Goal: Task Accomplishment & Management: Manage account settings

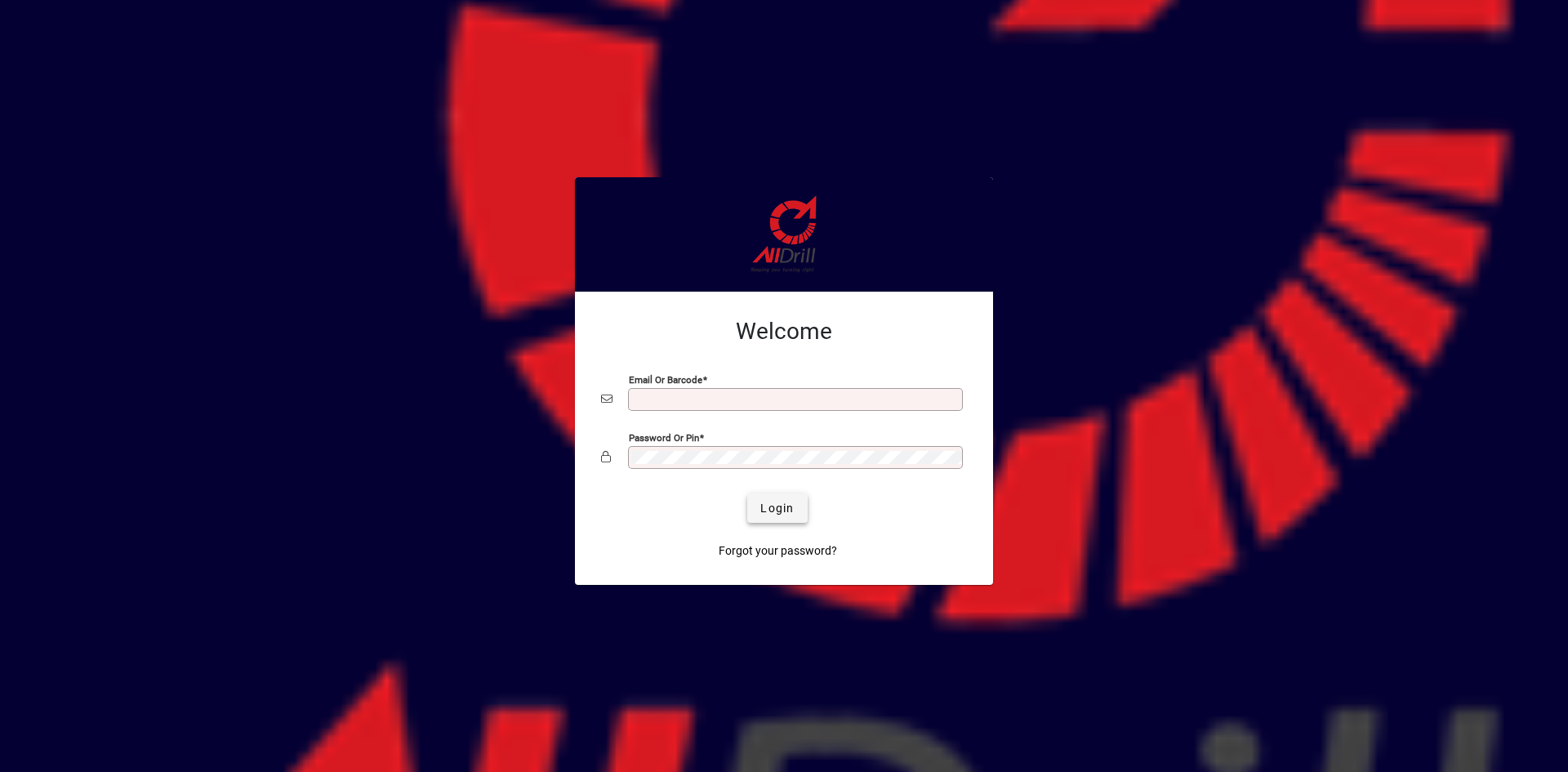
type input "**********"
click at [768, 507] on span "Login" at bounding box center [777, 508] width 34 height 17
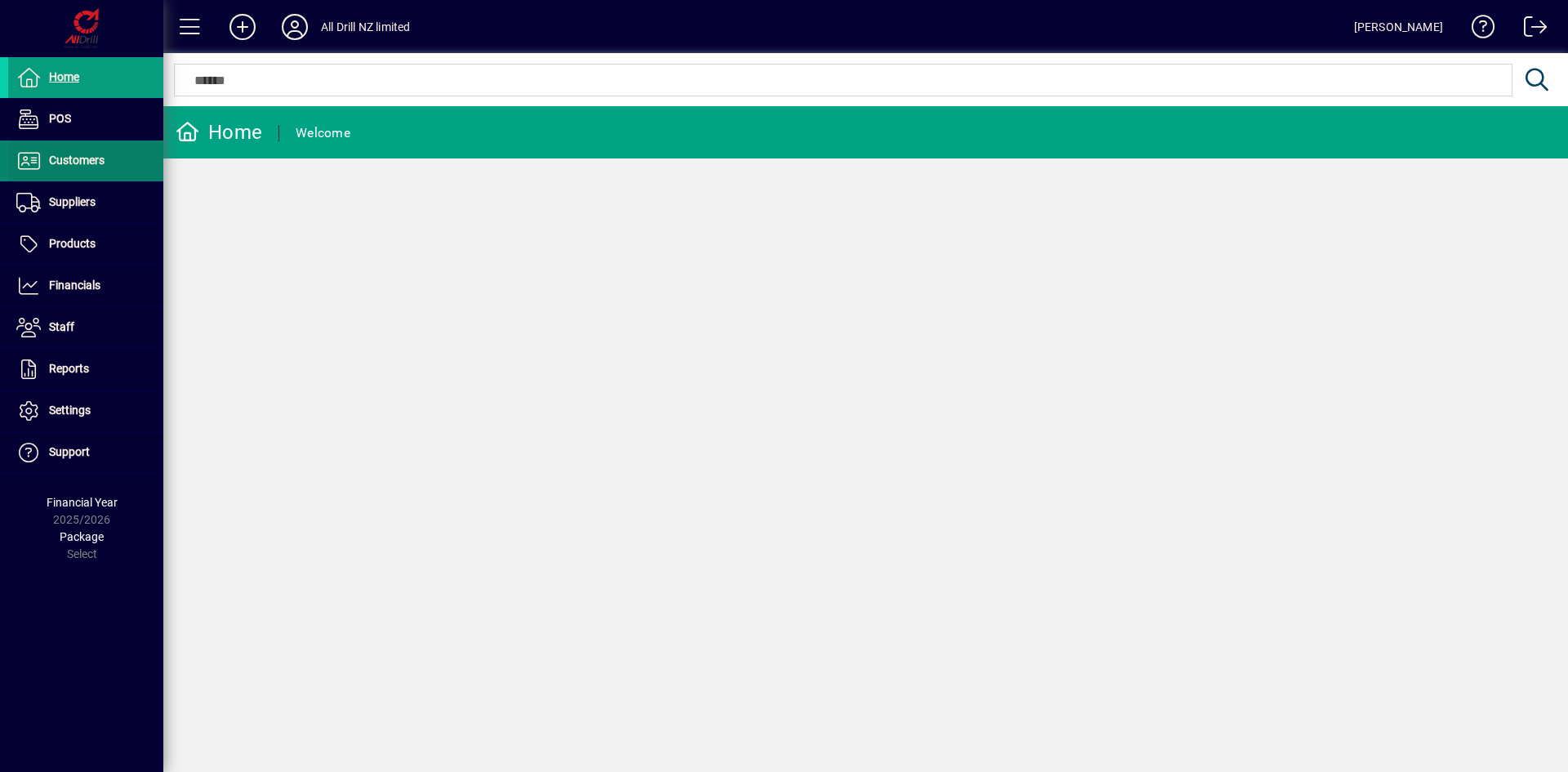
click at [66, 167] on span "Customers" at bounding box center [56, 161] width 96 height 20
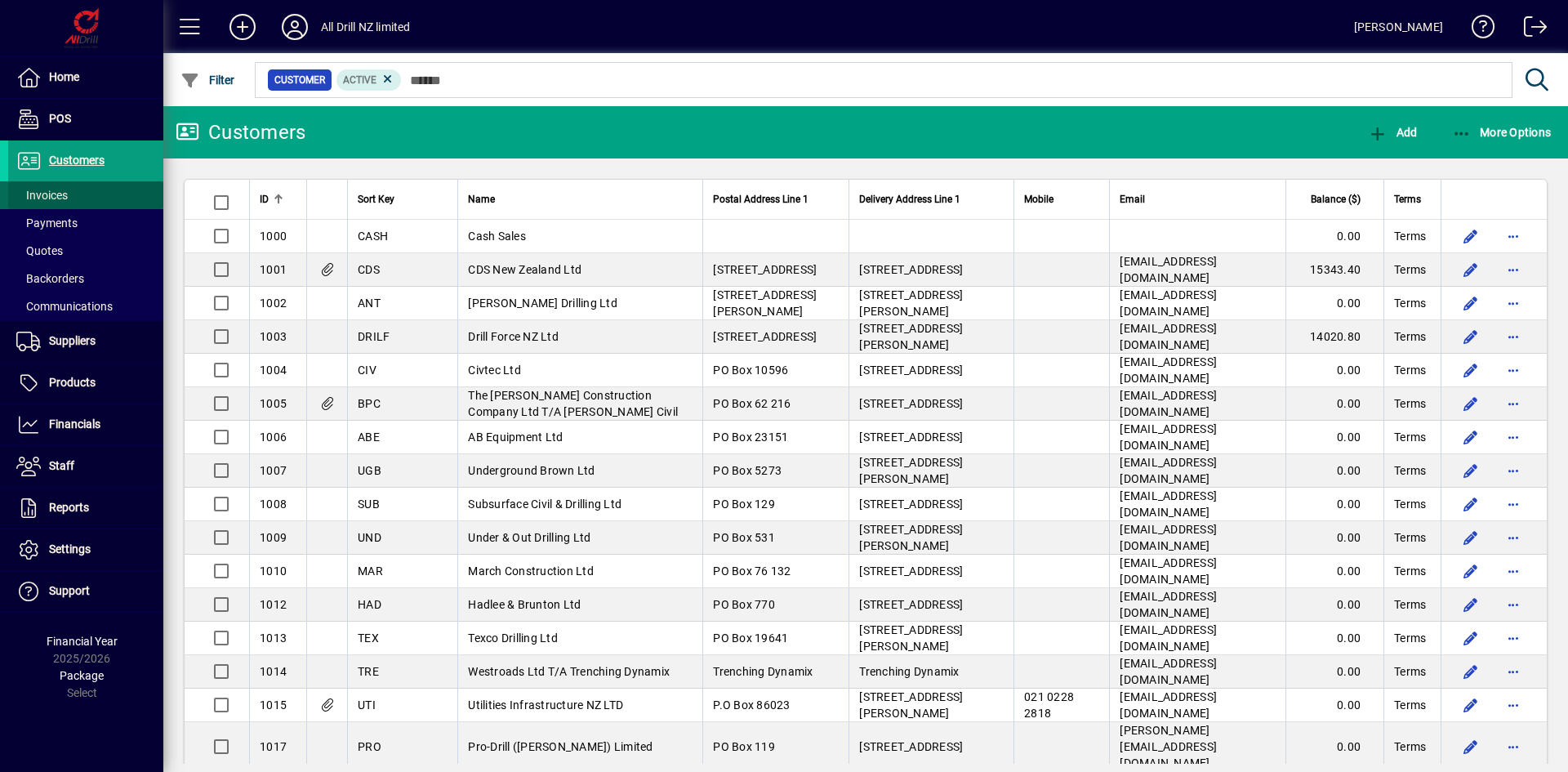
click at [68, 191] on span "Invoices" at bounding box center [42, 195] width 52 height 13
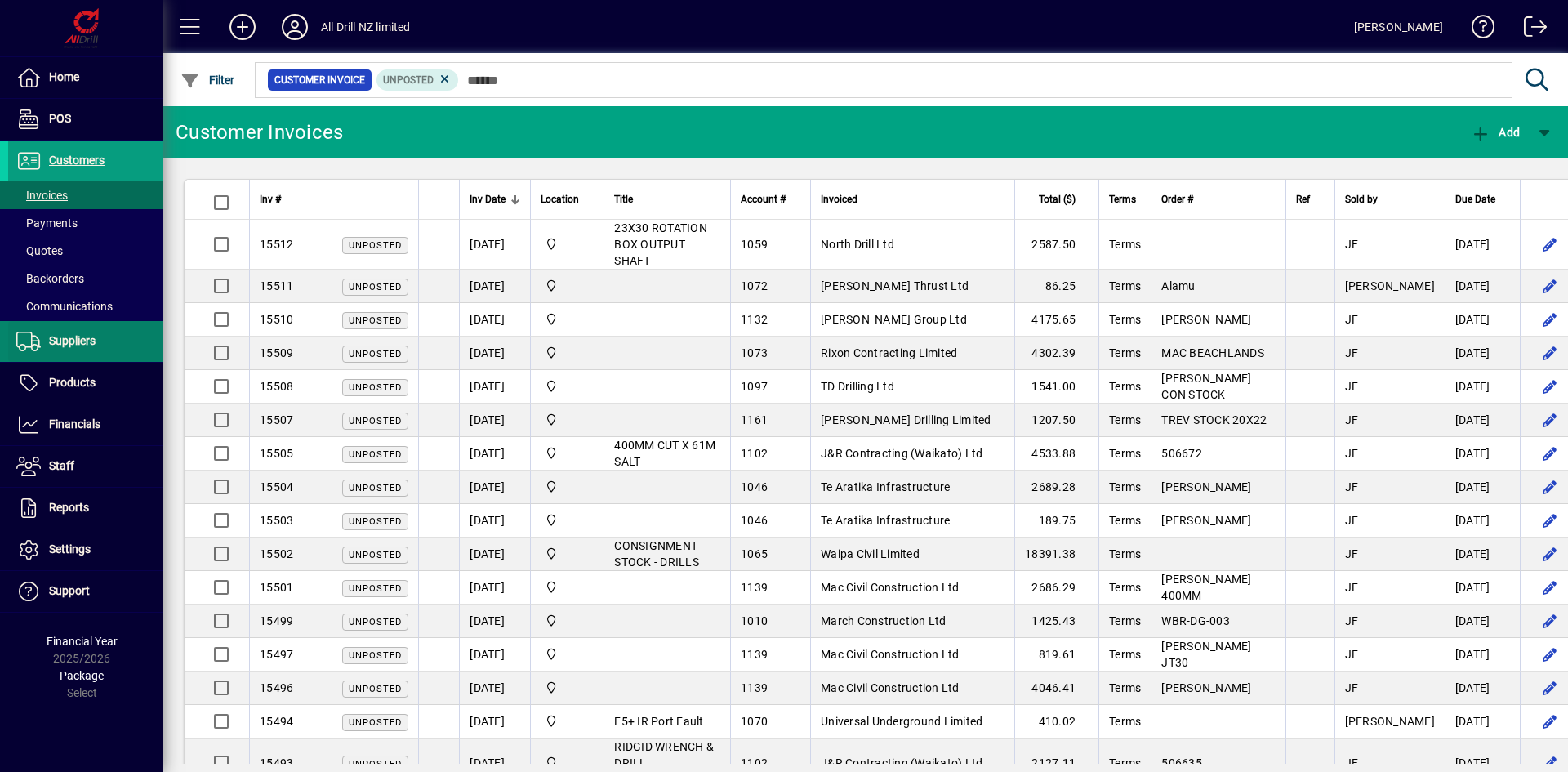
click at [79, 344] on span "Suppliers" at bounding box center [72, 340] width 46 height 13
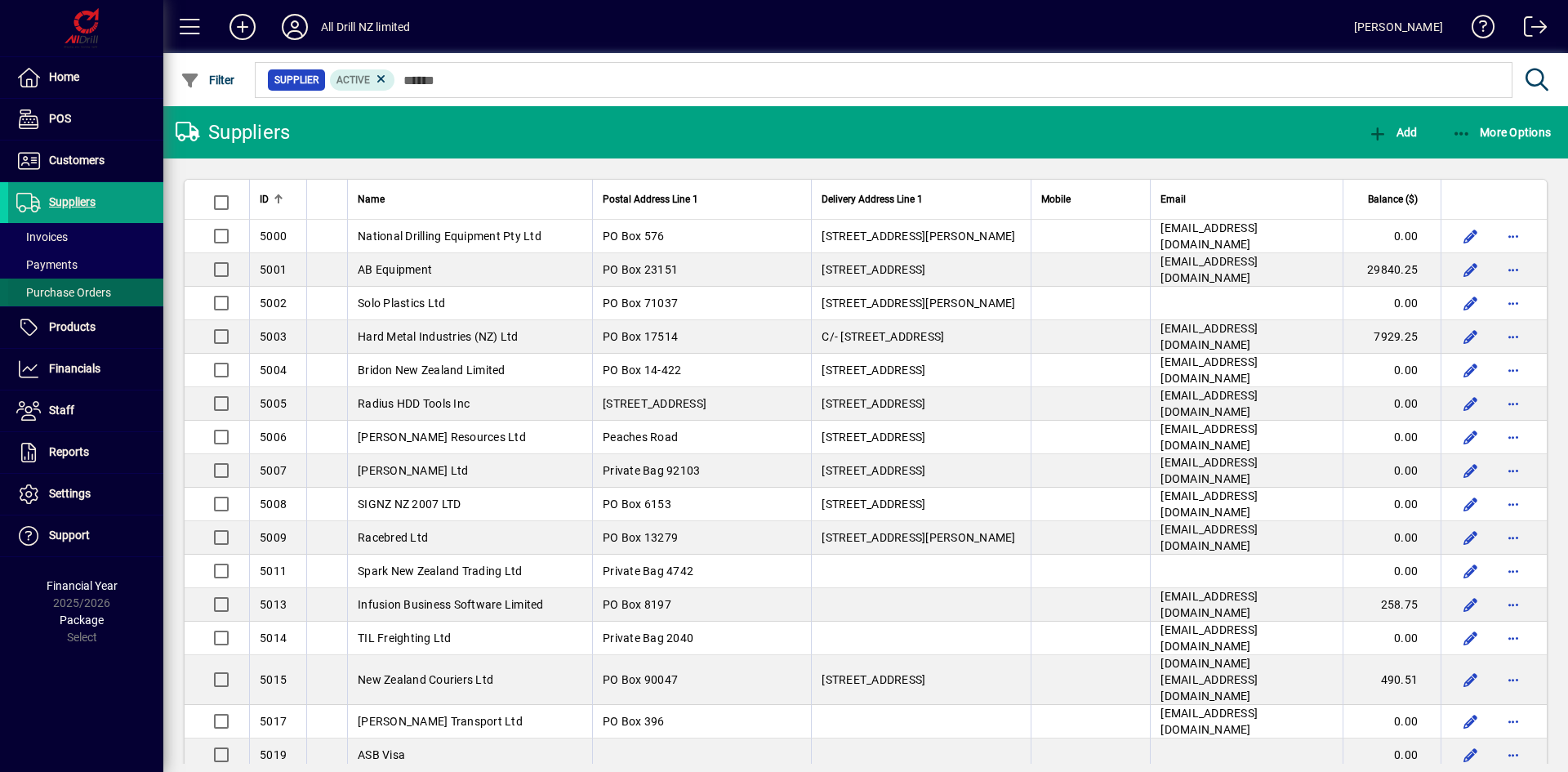
click at [98, 289] on span "Purchase Orders" at bounding box center [63, 292] width 94 height 13
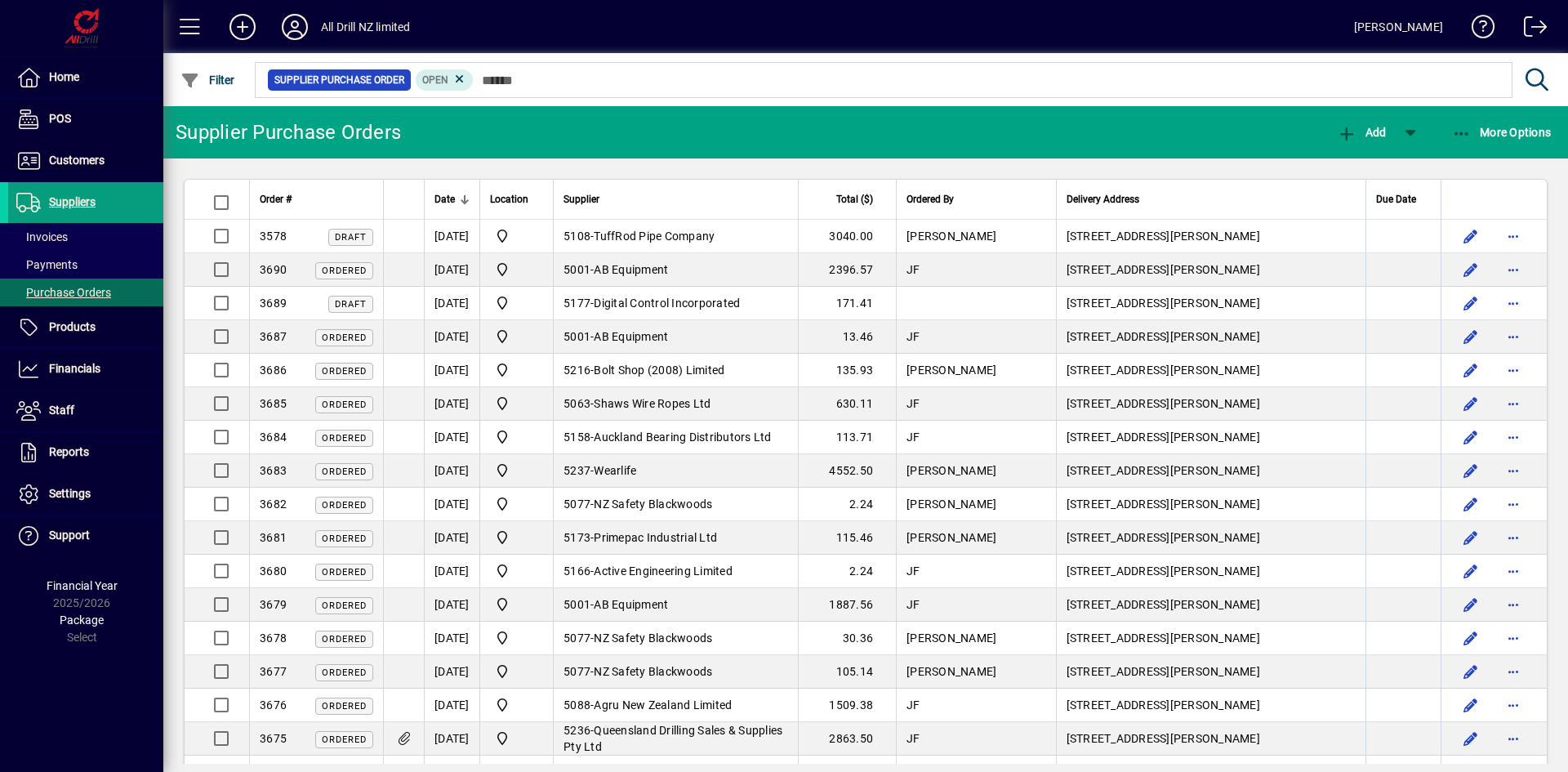
click at [683, 474] on td "5237 - Wearlife" at bounding box center [675, 471] width 245 height 34
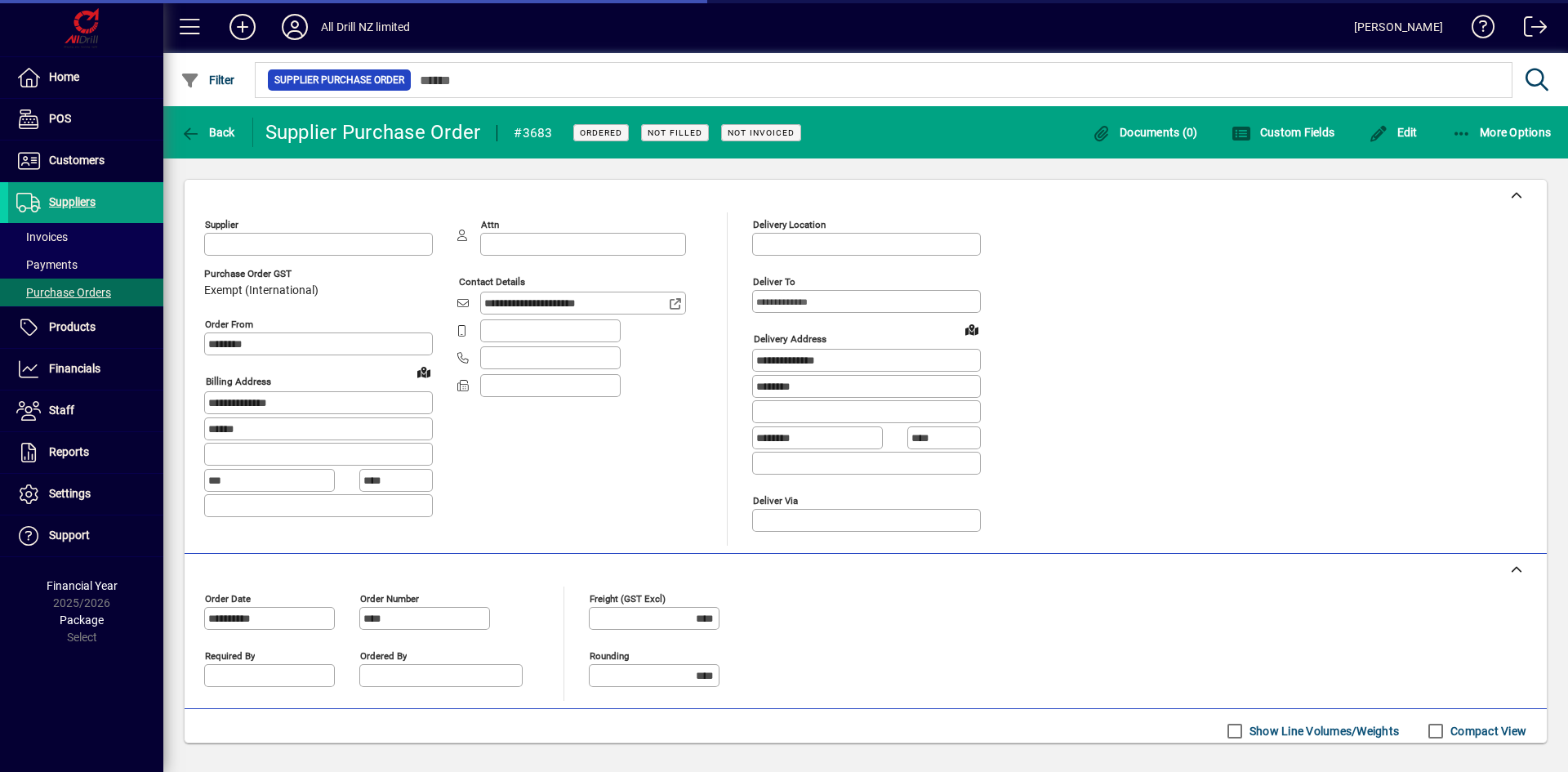
type input "**********"
type input "*********"
type input "**********"
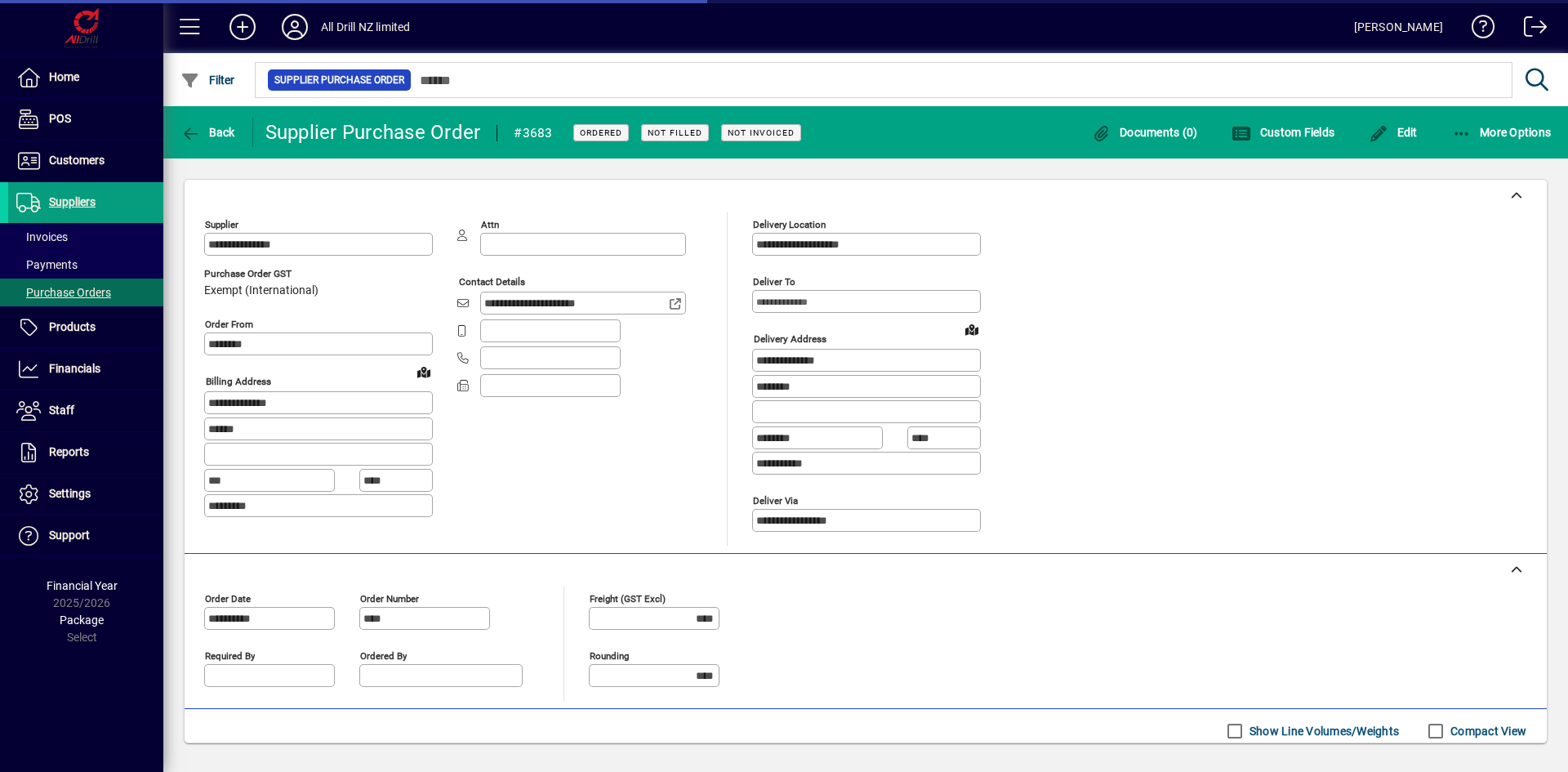
type input "**********"
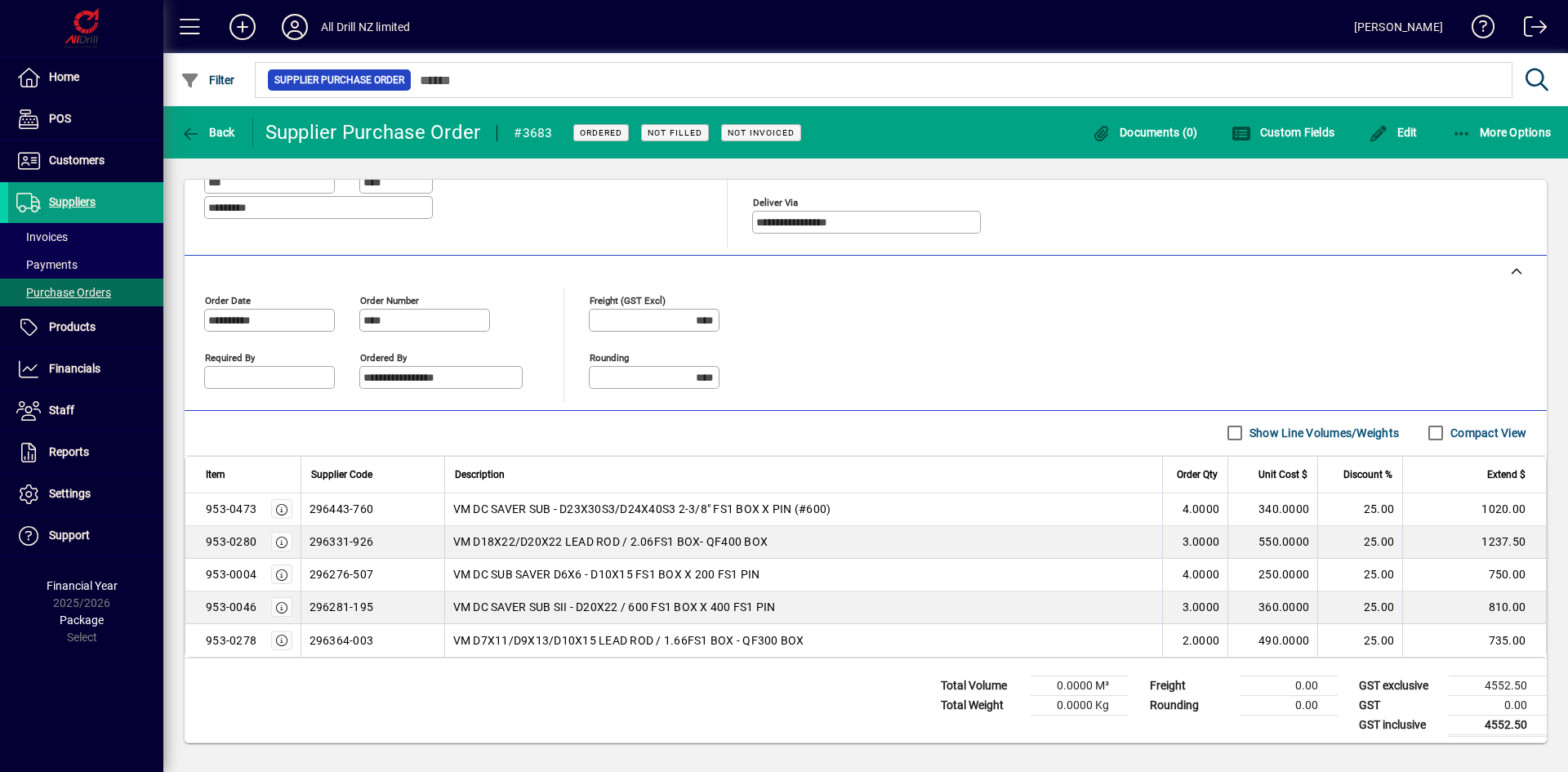
scroll to position [305, 0]
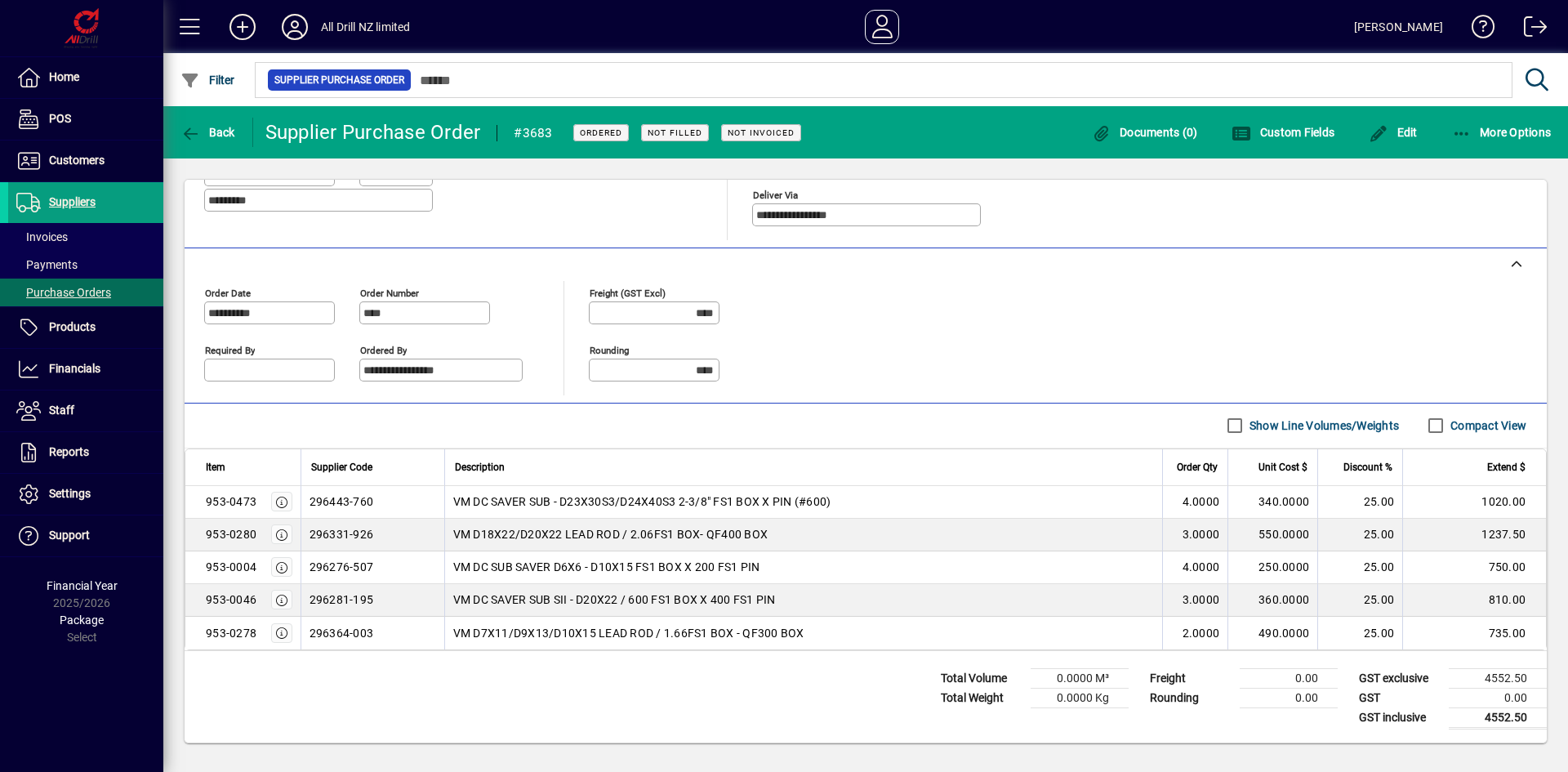
click at [1142, 366] on div "**********" at bounding box center [841, 338] width 1274 height 114
drag, startPoint x: 378, startPoint y: 500, endPoint x: 310, endPoint y: 505, distance: 68.2
click at [310, 505] on td "296443-760" at bounding box center [372, 502] width 143 height 33
copy td "296443-760"
drag, startPoint x: 832, startPoint y: 499, endPoint x: 445, endPoint y: 496, distance: 387.0
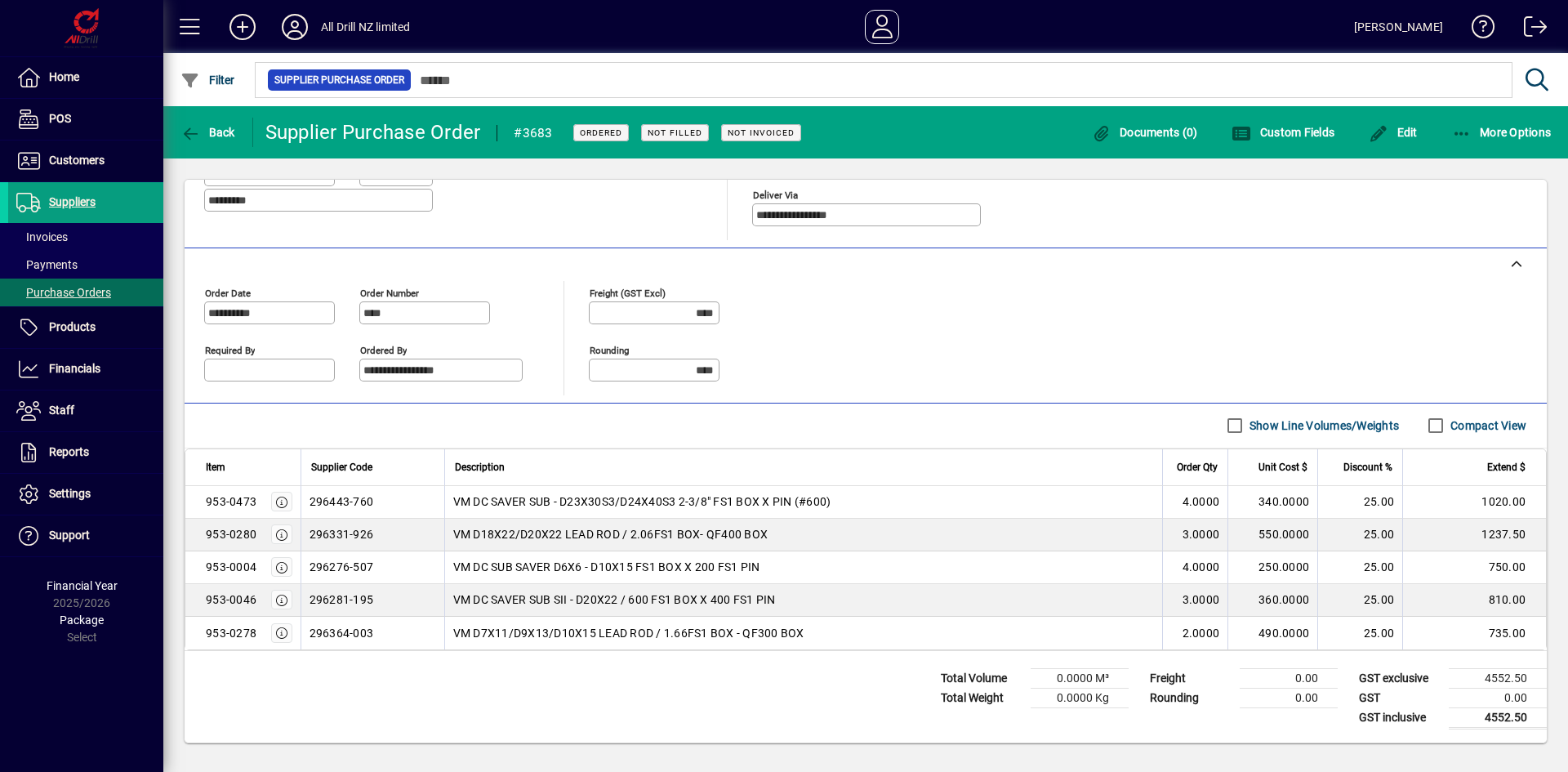
click at [445, 496] on td "VM DC SAVER SUB - D23X30S3/D24X40S3 2-3/8" FS1 BOX X PIN (#600)" at bounding box center [803, 502] width 719 height 33
copy span "VM DC SAVER SUB - D23X30S3/D24X40S3 2-3/8" FS1 BOX X PIN (#600)"
drag, startPoint x: 376, startPoint y: 537, endPoint x: 306, endPoint y: 535, distance: 70.0
click at [306, 535] on td "296331-926" at bounding box center [372, 534] width 143 height 33
copy td "296331-926"
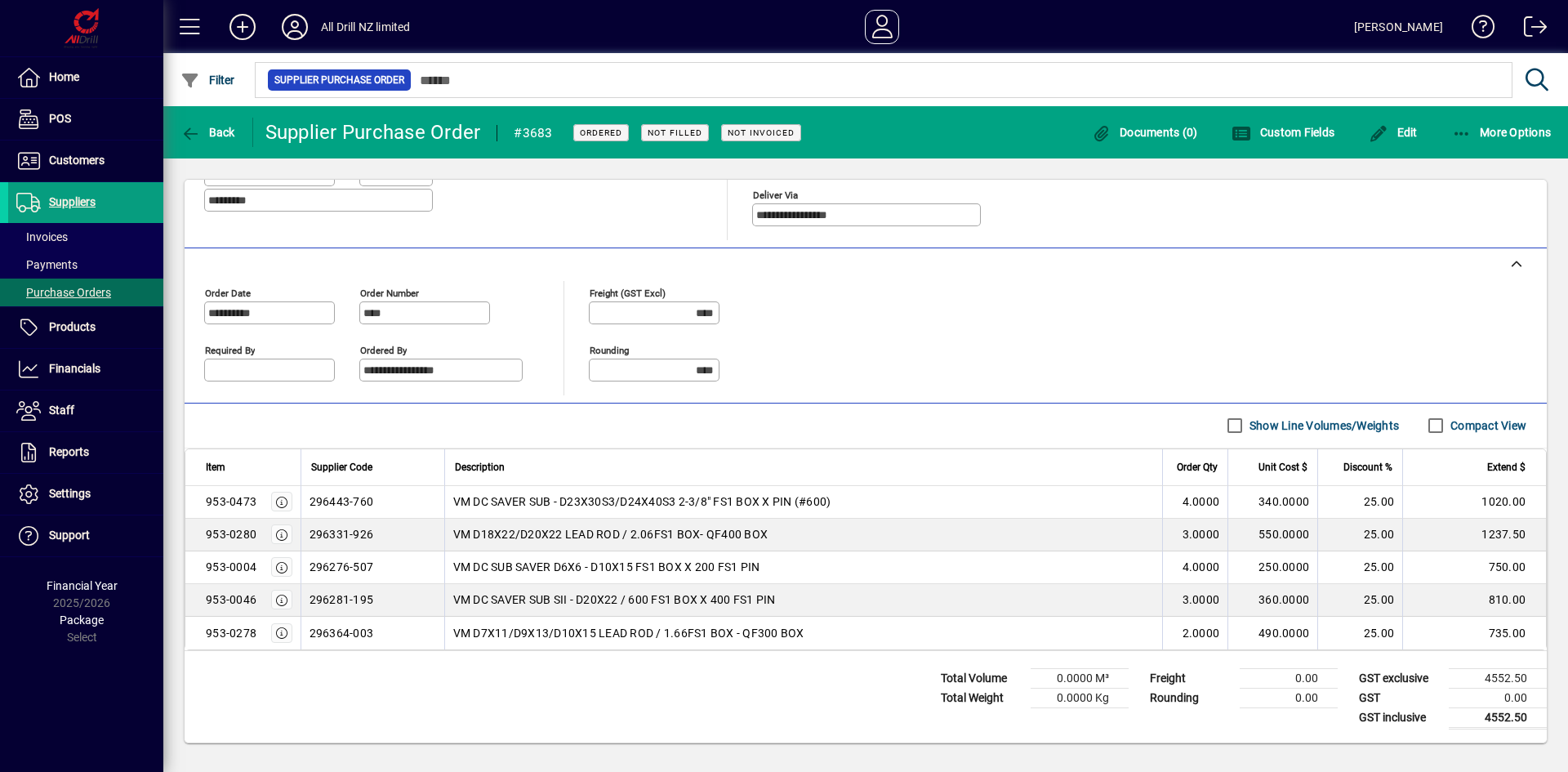
drag, startPoint x: 764, startPoint y: 534, endPoint x: 450, endPoint y: 543, distance: 314.1
click at [450, 543] on td "VM D18X22/D20X22 LEAD ROD / 2.06FS1 BOX- QF400 BOX" at bounding box center [803, 534] width 719 height 33
copy span "VM D18X22/D20X22 LEAD ROD / 2.06FS1 BOX- QF400 BOX"
drag, startPoint x: 374, startPoint y: 565, endPoint x: 311, endPoint y: 565, distance: 63.0
click at [311, 565] on td "296276-507" at bounding box center [372, 567] width 143 height 33
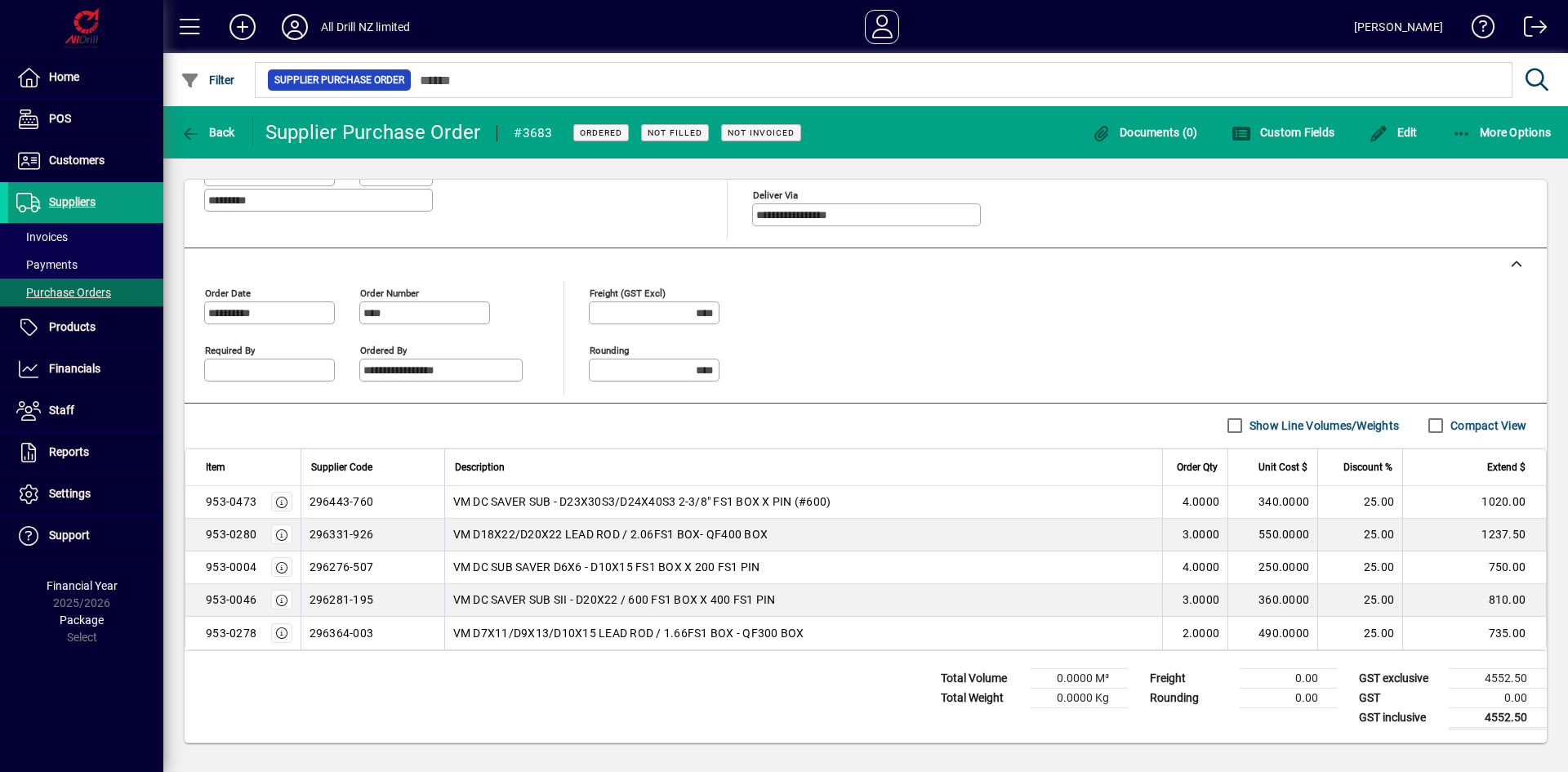
copy td "296276-507"
drag, startPoint x: 754, startPoint y: 563, endPoint x: 451, endPoint y: 569, distance: 303.1
click at [453, 569] on div "VM DC SUB SAVER D6X6 - D10X15 FS1 BOX X 200 FS1 PIN" at bounding box center [804, 566] width 702 height 16
copy span "VM DC SUB SAVER D6X6 - D10X15 FS1 BOX X 200 FS1 PIN"
drag, startPoint x: 365, startPoint y: 597, endPoint x: 305, endPoint y: 599, distance: 60.0
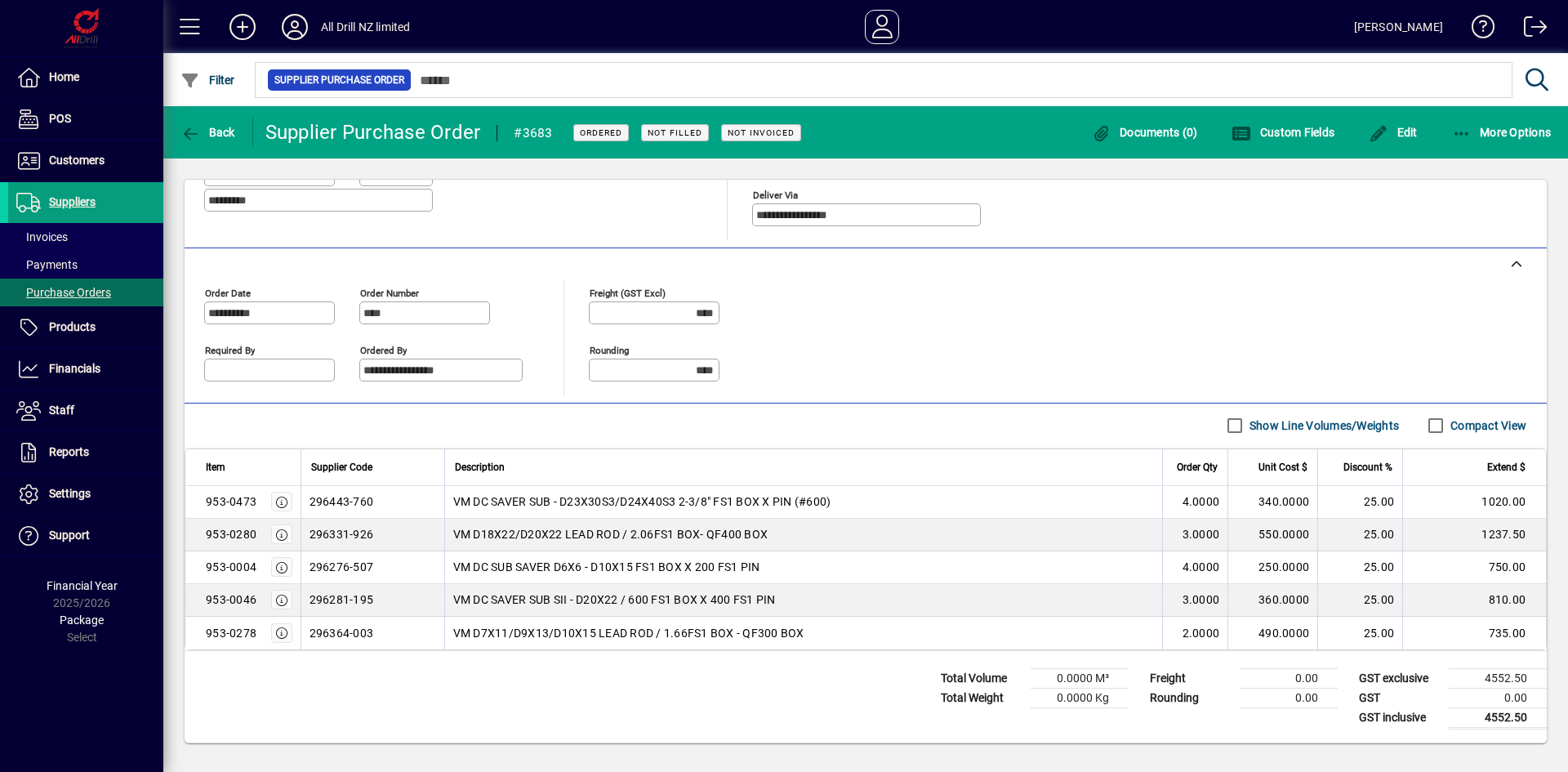
click at [305, 599] on td "296281-195" at bounding box center [372, 600] width 143 height 33
copy td "296281-195"
drag, startPoint x: 776, startPoint y: 595, endPoint x: 453, endPoint y: 603, distance: 323.1
click at [453, 603] on div "VM DC SAVER SUB SII - D20X22 / 600 FS1 BOX X 400 FS1 PIN" at bounding box center [804, 599] width 702 height 16
drag, startPoint x: 800, startPoint y: 597, endPoint x: 791, endPoint y: 598, distance: 9.1
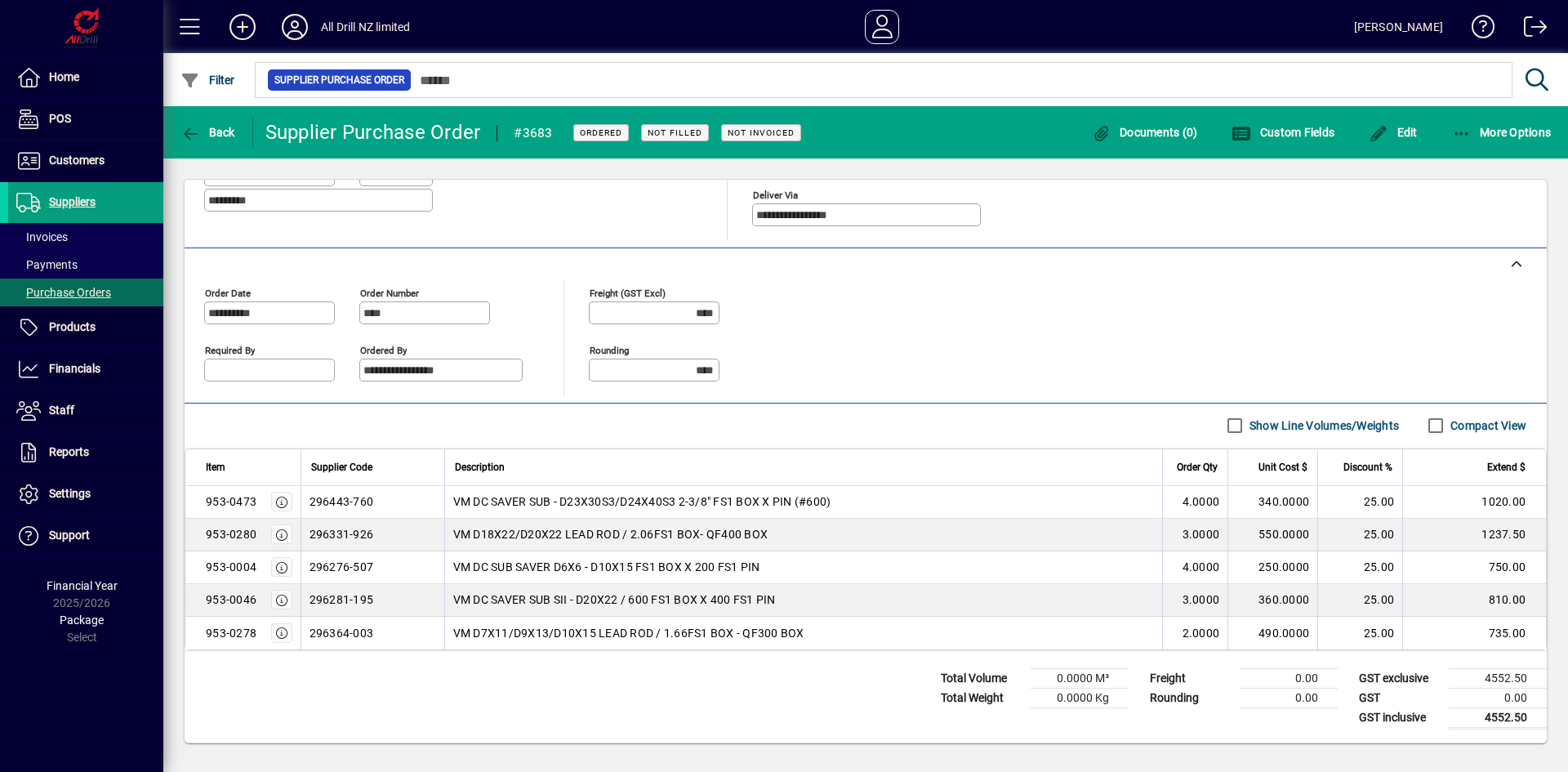
click at [798, 597] on div "VM DC SAVER SUB SII - D20X22 / 600 FS1 BOX X 400 FS1 PIN" at bounding box center [804, 599] width 702 height 16
click at [779, 602] on div "VM DC SAVER SUB SII - D20X22 / 600 FS1 BOX X 400 FS1 PIN" at bounding box center [804, 599] width 702 height 16
drag, startPoint x: 779, startPoint y: 602, endPoint x: 450, endPoint y: 603, distance: 329.0
click at [453, 603] on div "VM DC SAVER SUB SII - D20X22 / 600 FS1 BOX X 400 FS1 PIN" at bounding box center [804, 599] width 702 height 16
copy span "VM DC SAVER SUB SII - D20X22 / 600 FS1 BOX X 400 FS1 PIN"
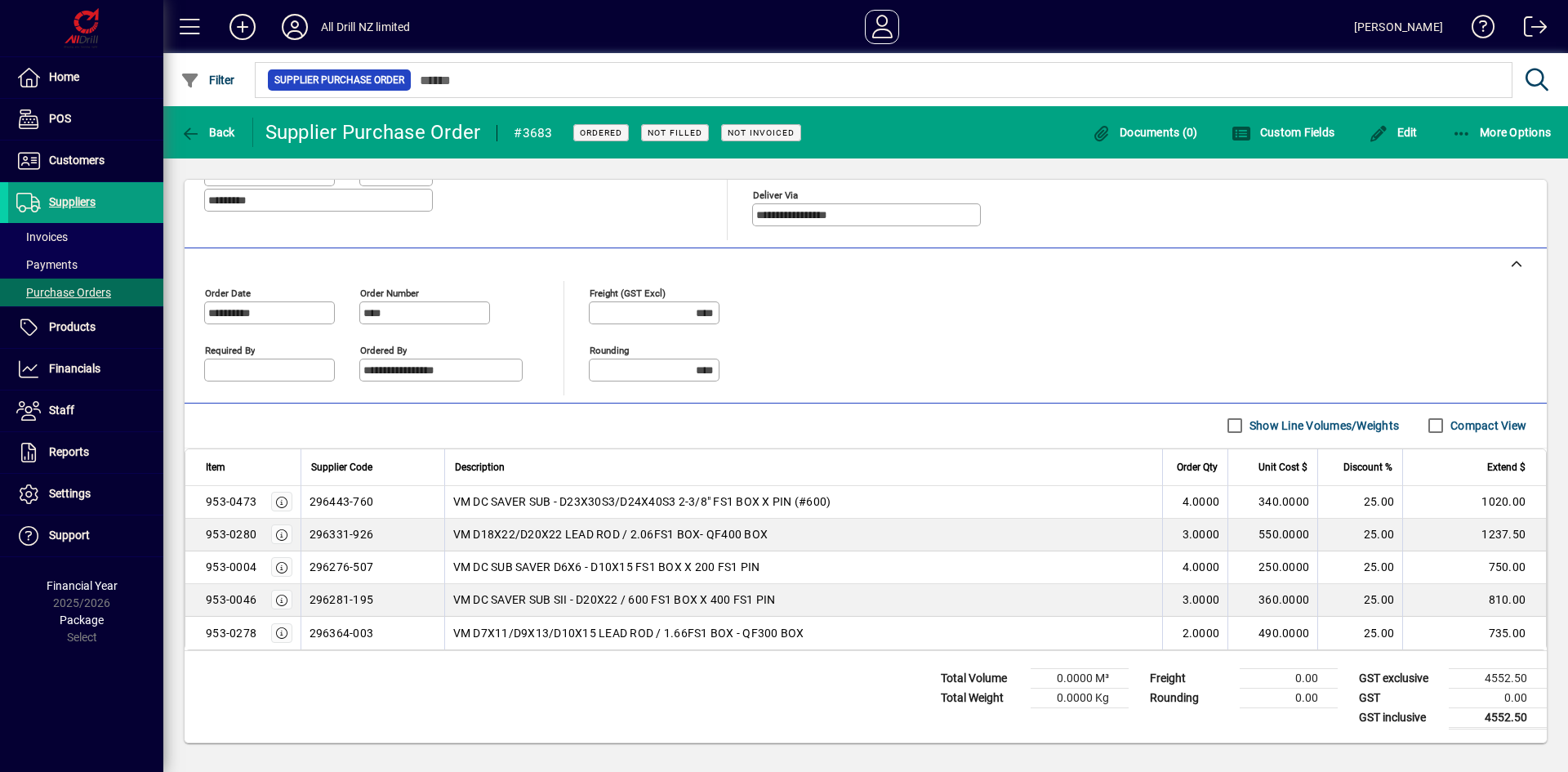
drag, startPoint x: 374, startPoint y: 636, endPoint x: 296, endPoint y: 638, distance: 78.0
click at [296, 638] on tr "953-0278 296364-003 VM D7X11/D9X13/D10X15 LEAD ROD / 1.66FS1 BOX - QF300 BOX 2.…" at bounding box center [865, 632] width 1361 height 33
copy td "296364-003"
drag, startPoint x: 796, startPoint y: 637, endPoint x: 449, endPoint y: 641, distance: 347.0
click at [449, 641] on td "VM D7X11/D9X13/D10X15 LEAD ROD / 1.66FS1 BOX - QF300 BOX" at bounding box center [803, 632] width 719 height 33
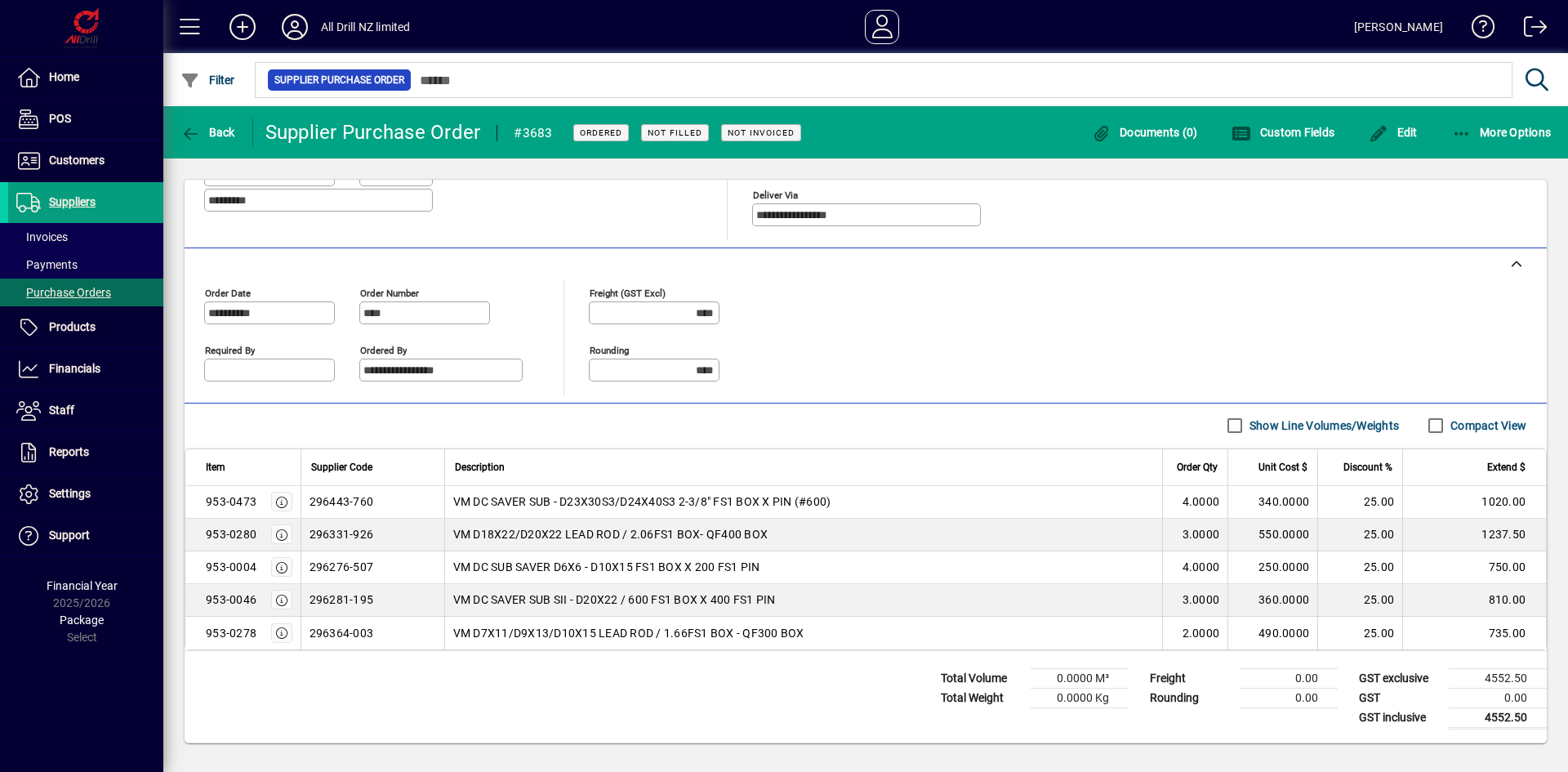
copy span "VM D7X11/D9X13/D10X15 LEAD ROD / 1.66FS1 BOX - QF300 BOX"
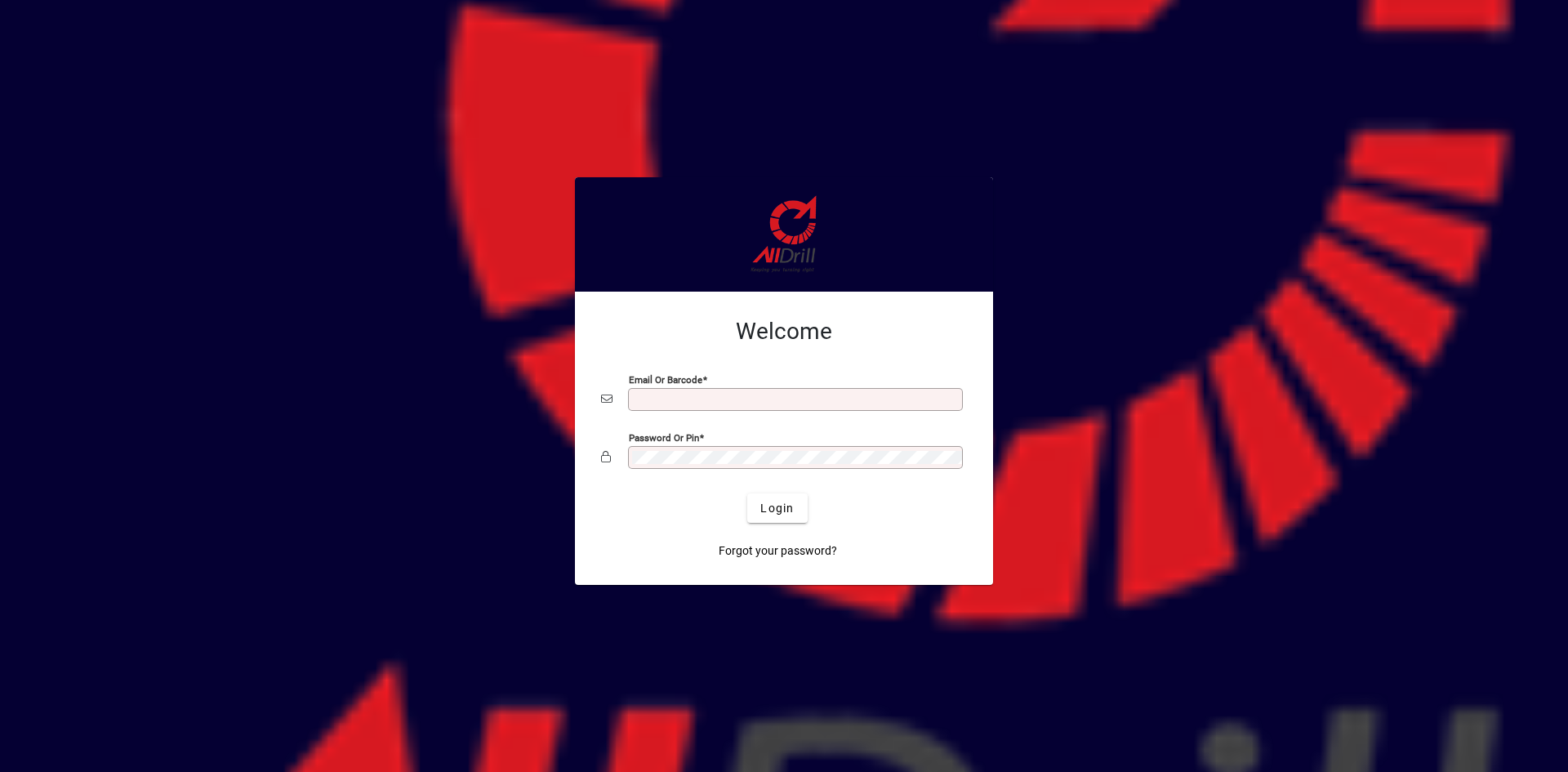
type input "**********"
click at [766, 508] on span "Login" at bounding box center [777, 508] width 34 height 17
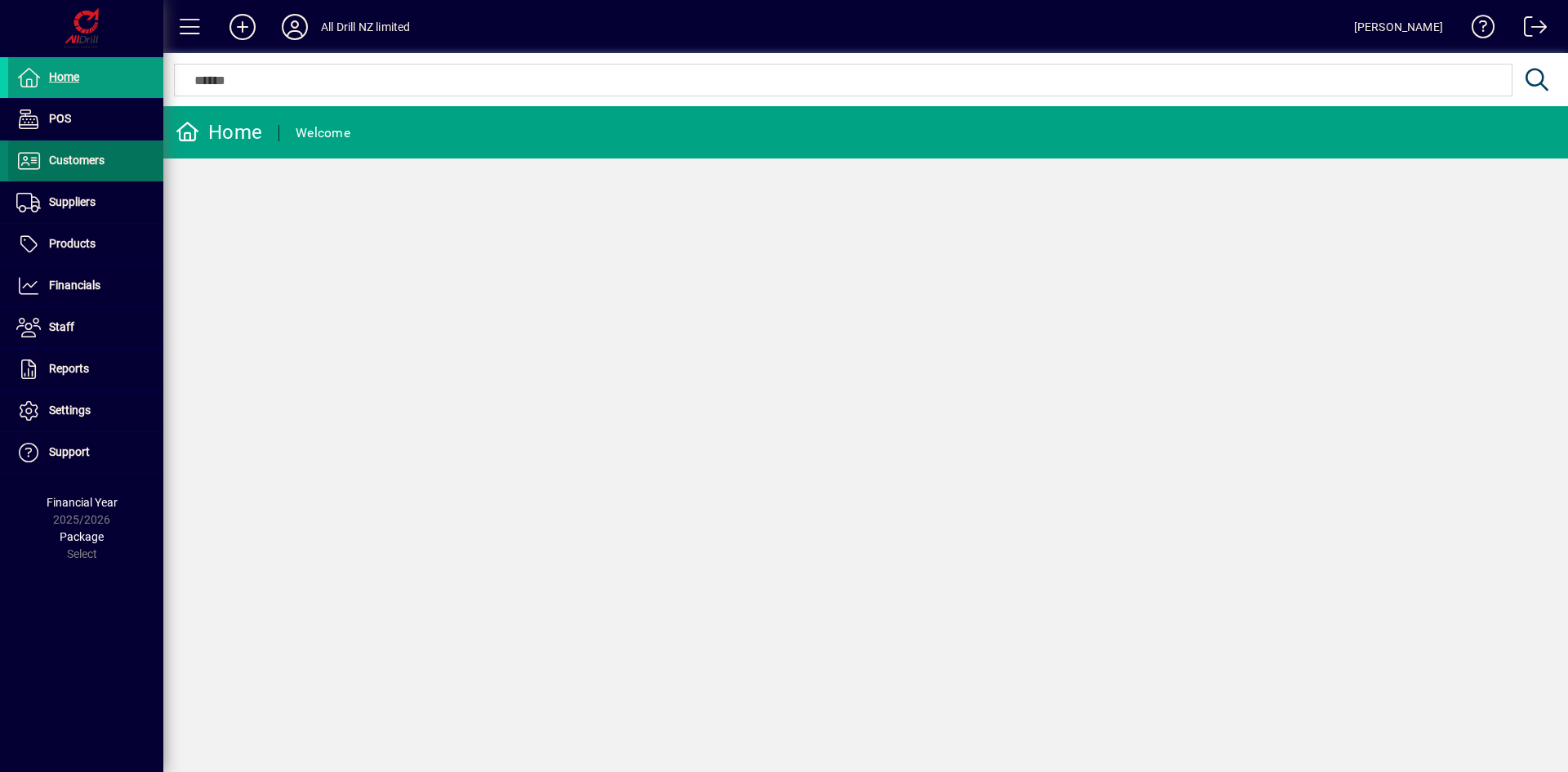
click at [69, 156] on span "Customers" at bounding box center [77, 159] width 55 height 13
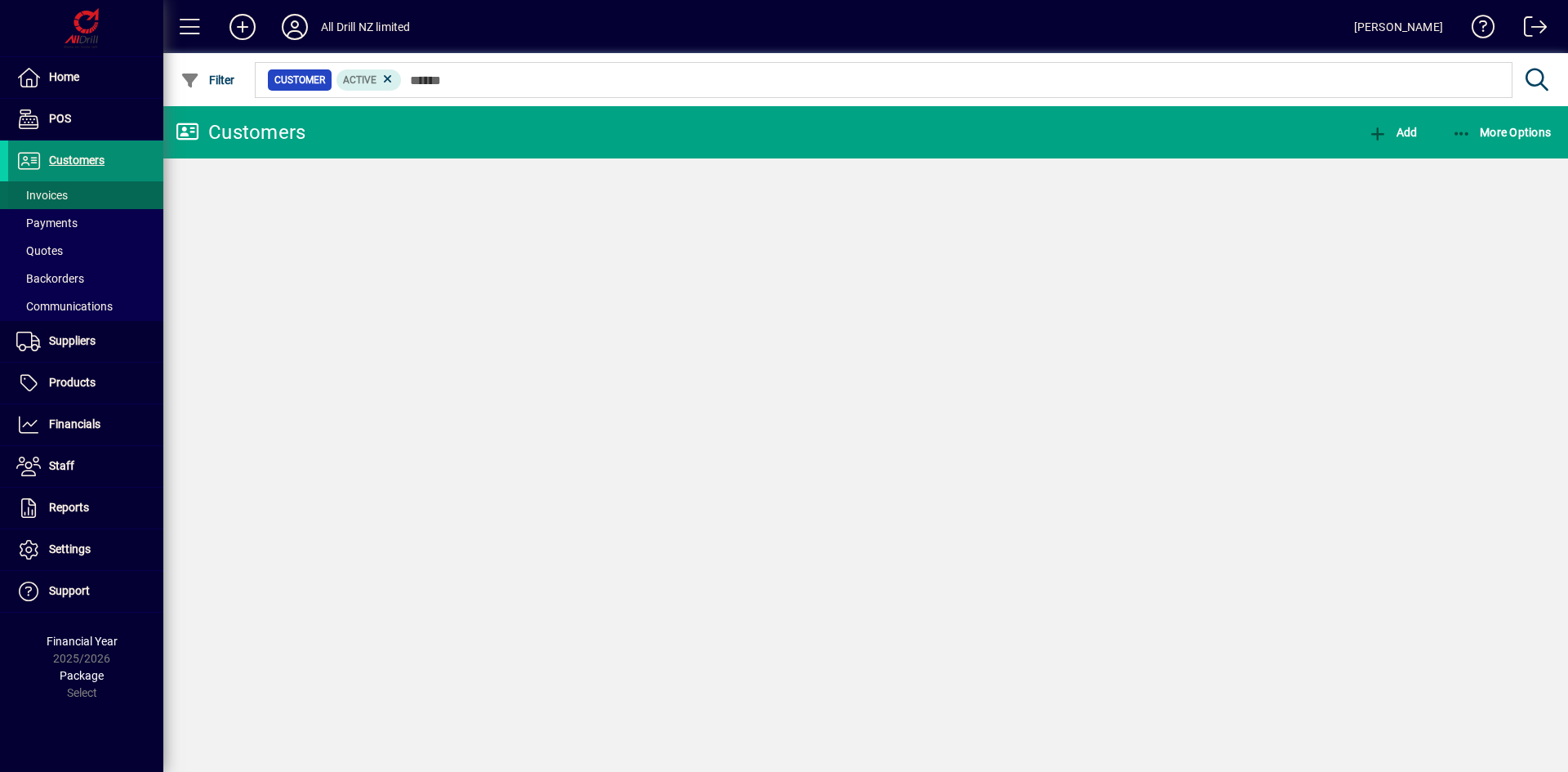
click at [61, 192] on span "Invoices" at bounding box center [42, 195] width 52 height 13
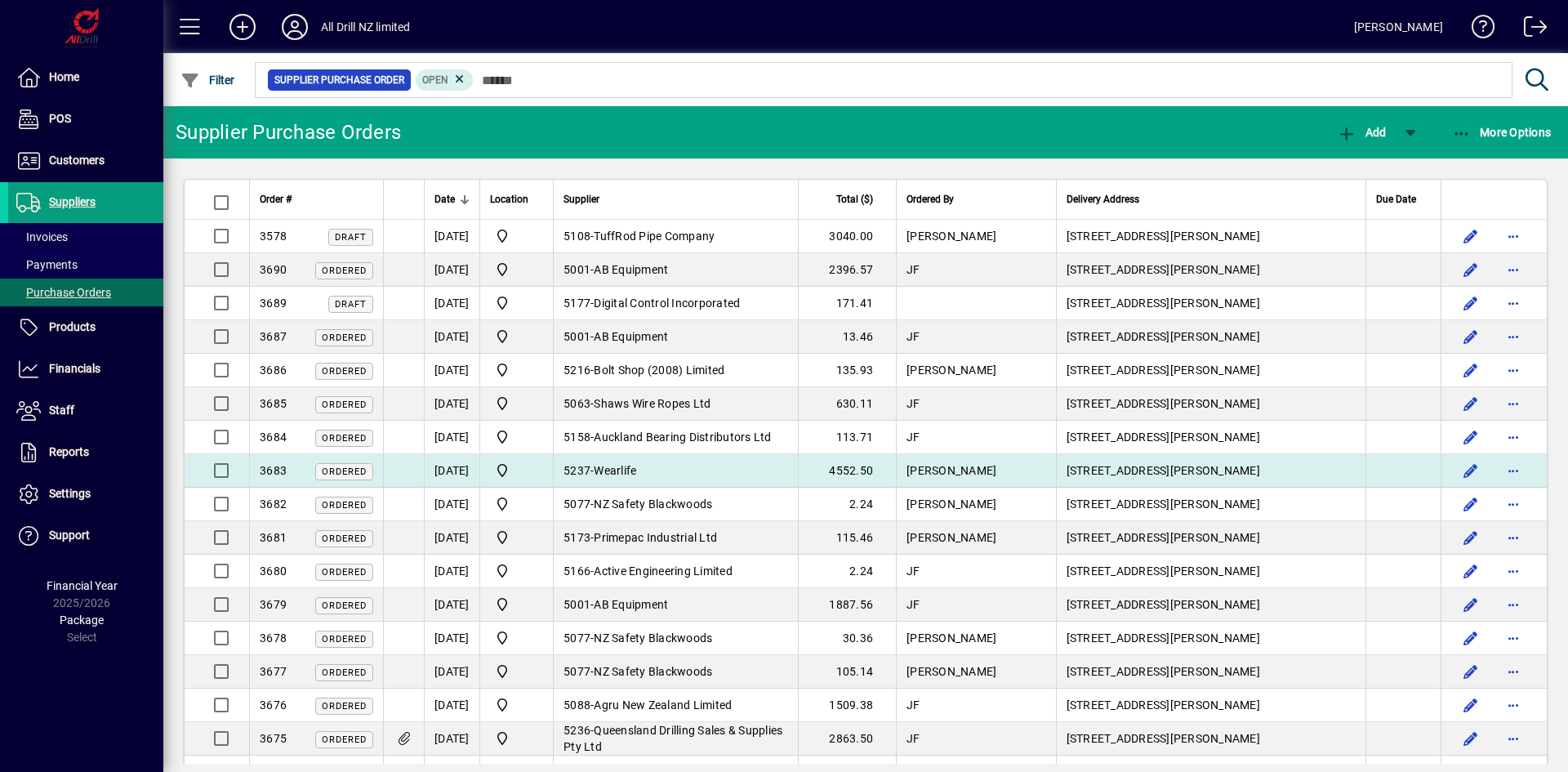
click at [636, 464] on span "Wearlife" at bounding box center [615, 470] width 43 height 13
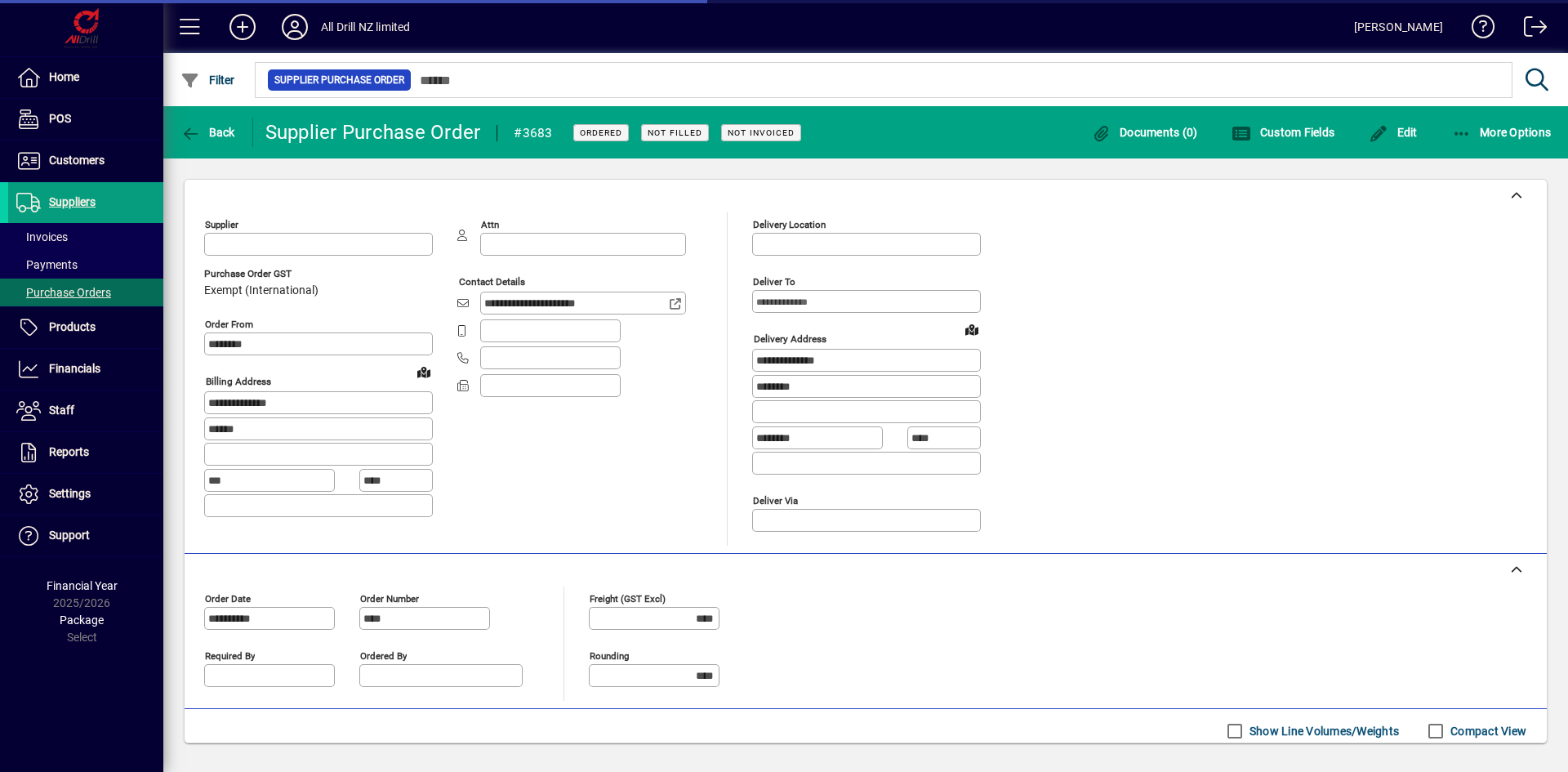
type input "**********"
type input "*********"
type input "**********"
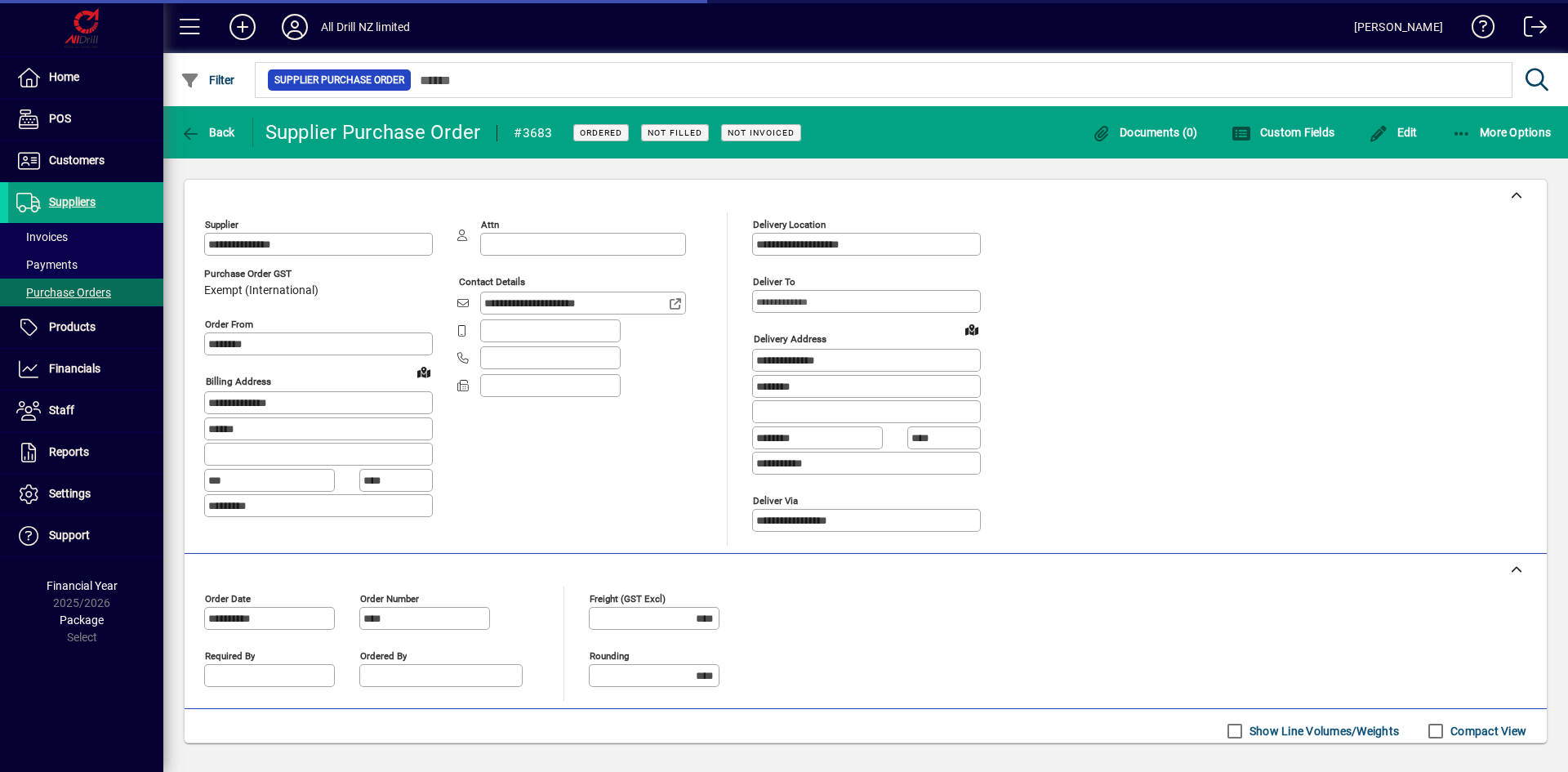
type input "**********"
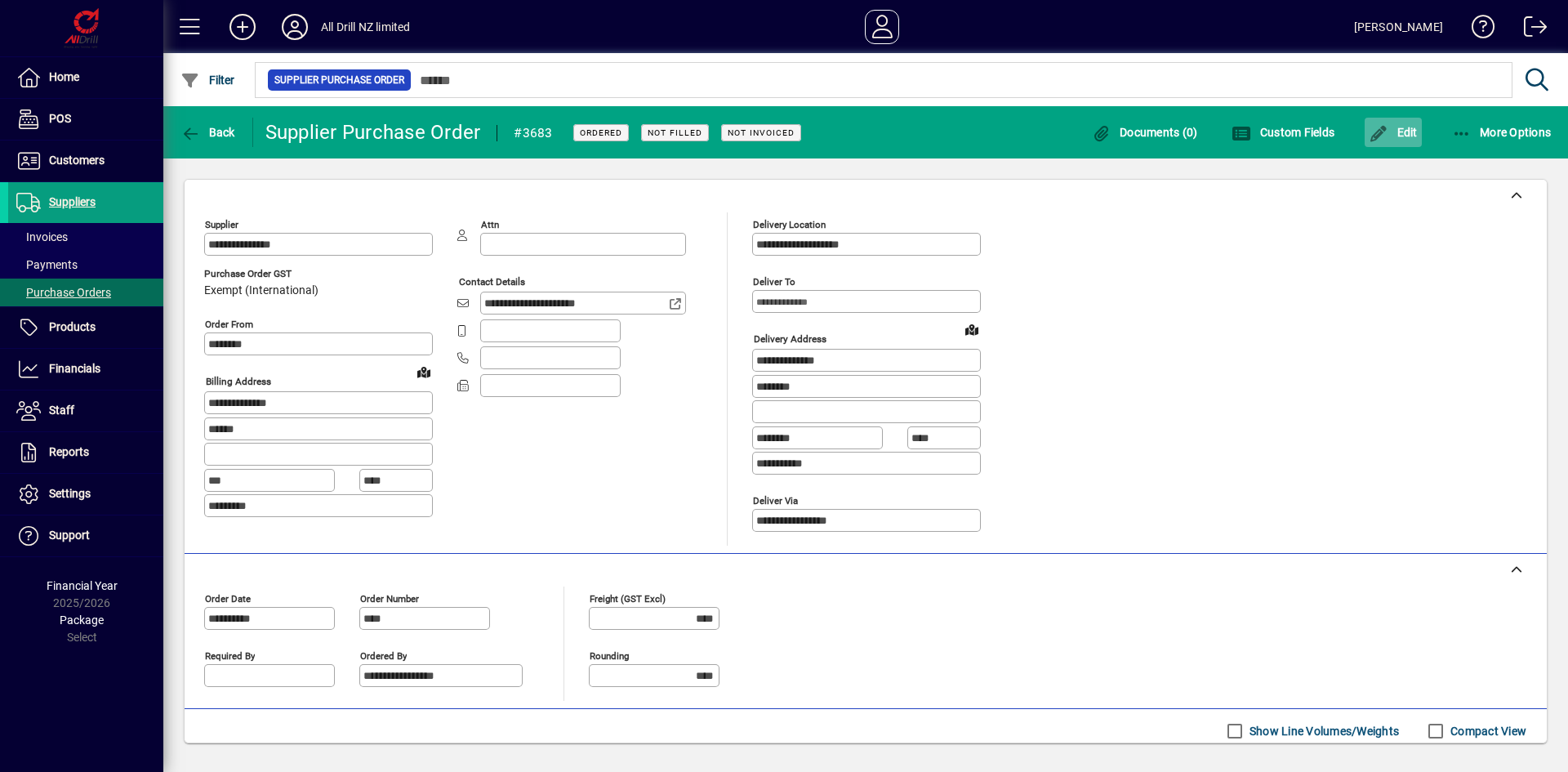
click at [1406, 131] on span "Edit" at bounding box center [1393, 132] width 49 height 13
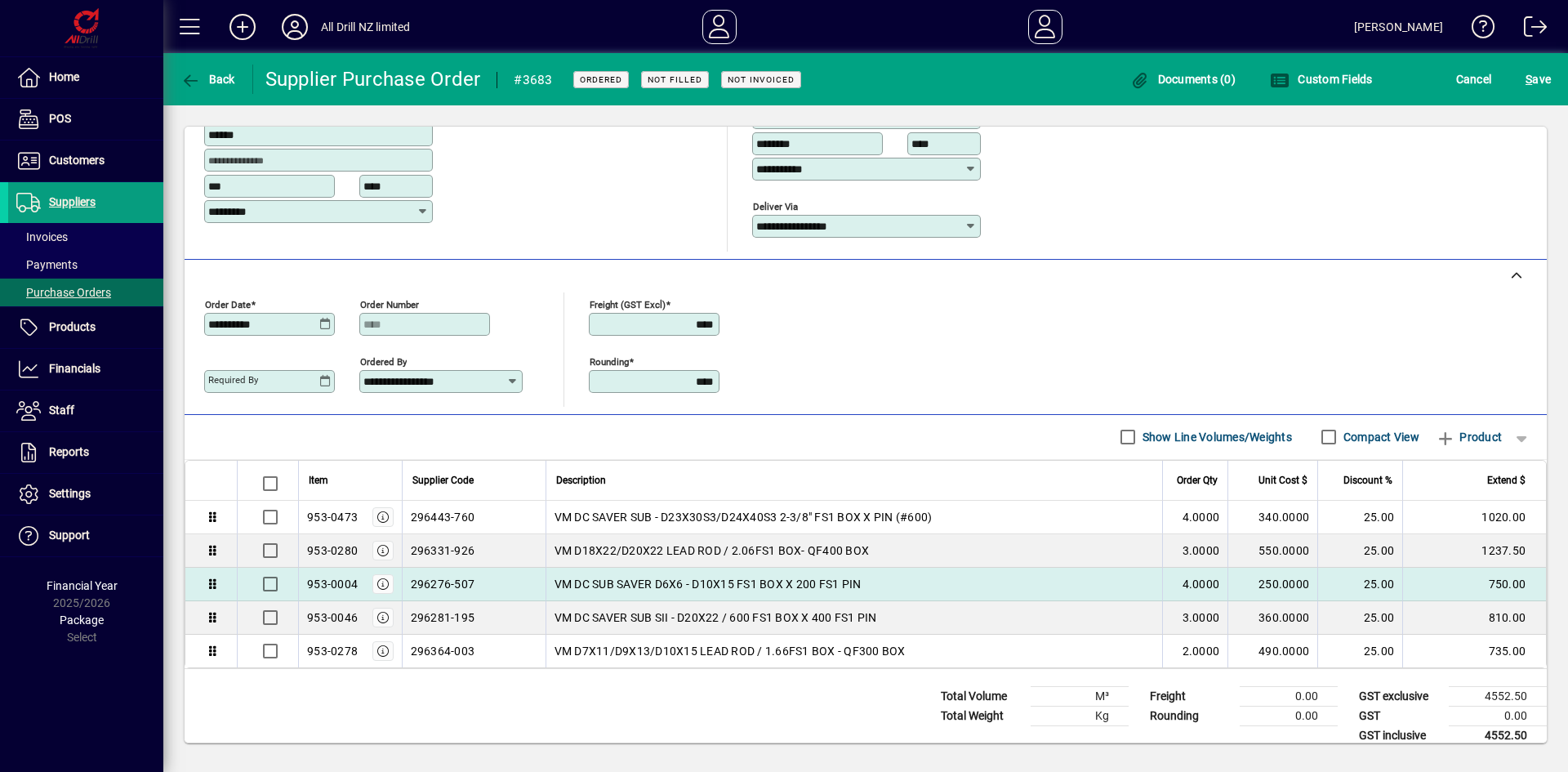
scroll to position [245, 0]
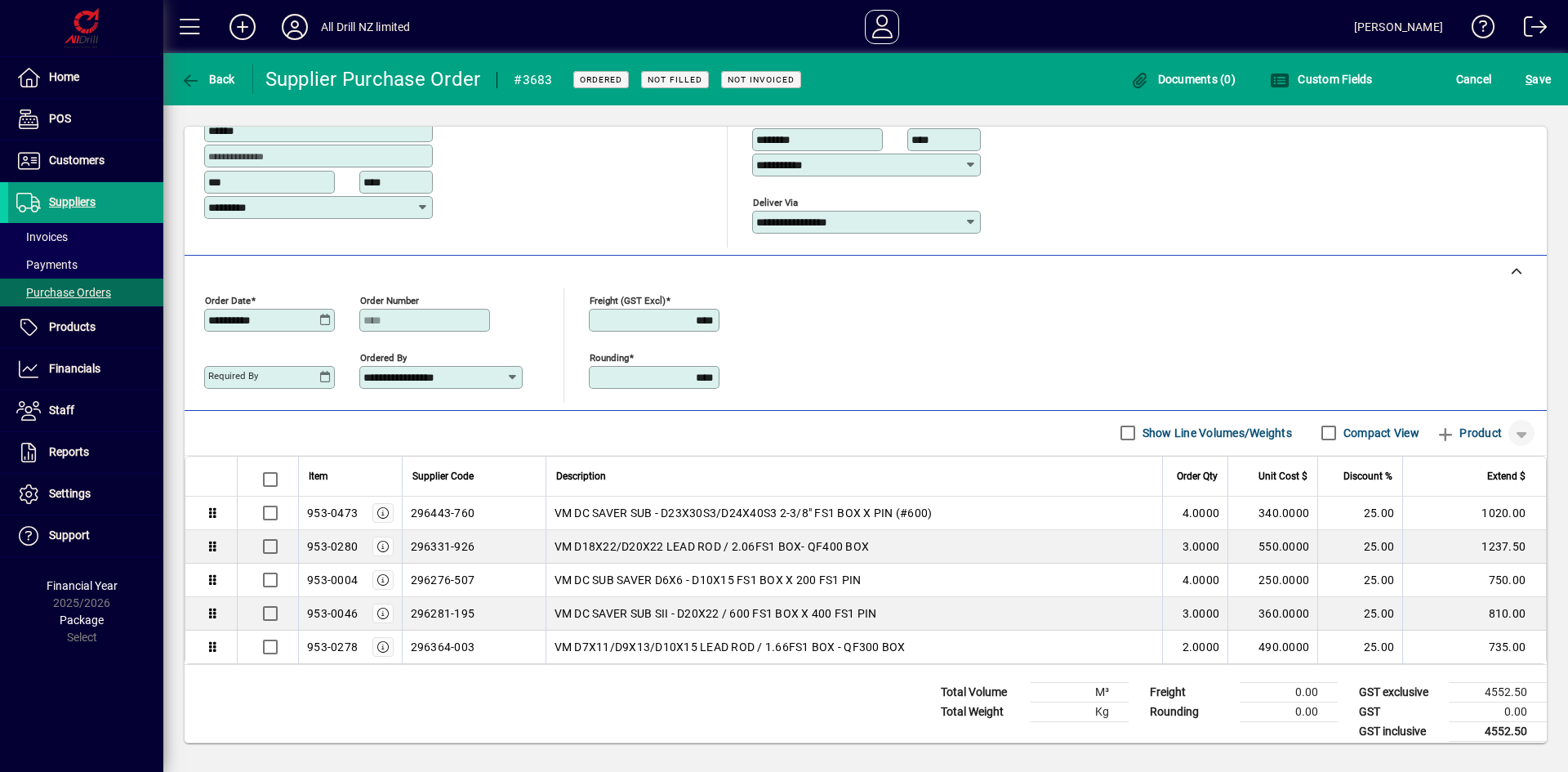
click at [1505, 429] on span "button" at bounding box center [1522, 433] width 39 height 39
click at [1434, 492] on span "button" at bounding box center [1451, 497] width 143 height 39
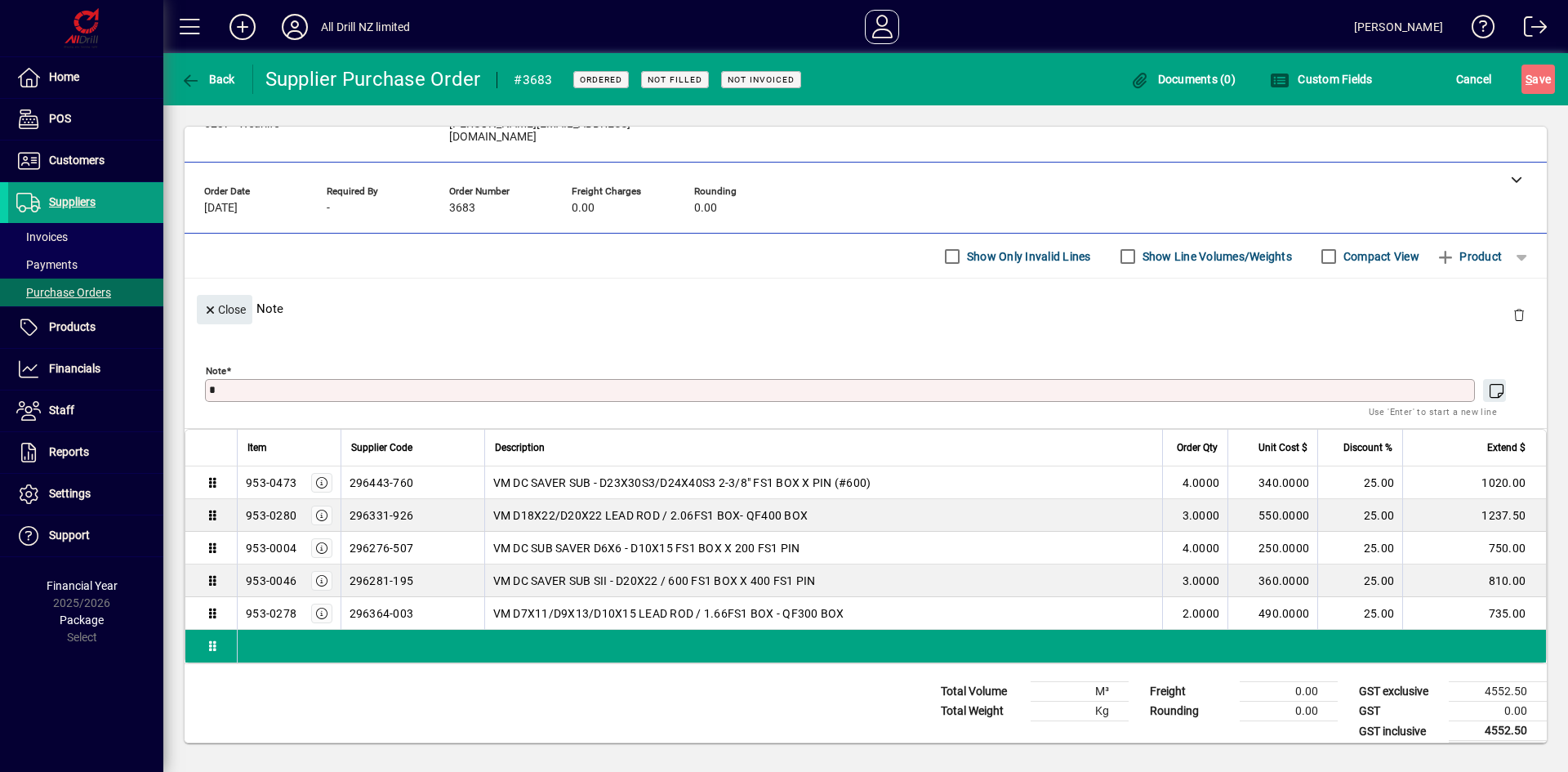
scroll to position [58, 0]
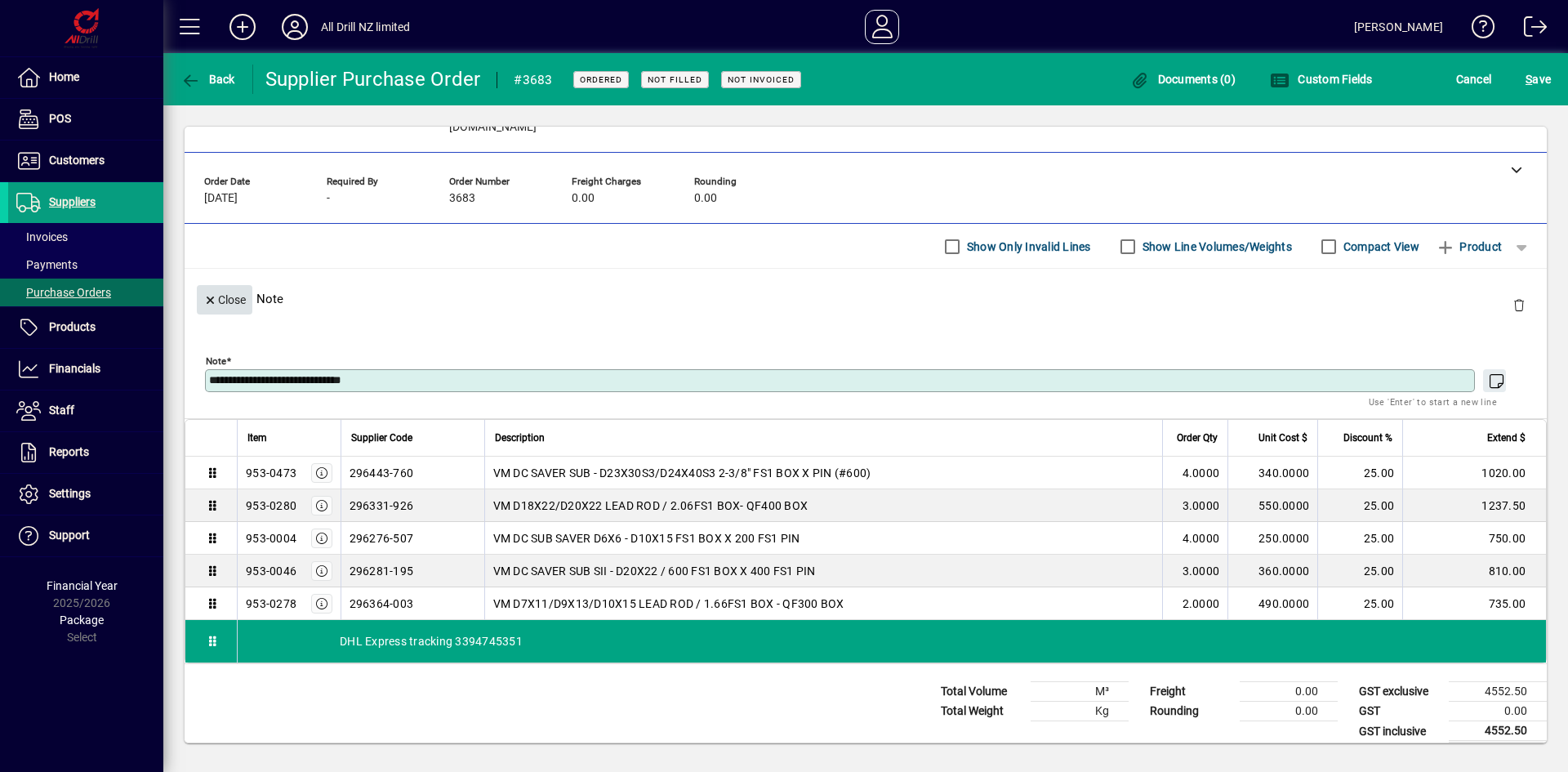
type textarea "**********"
click at [237, 288] on span "Close" at bounding box center [224, 300] width 43 height 27
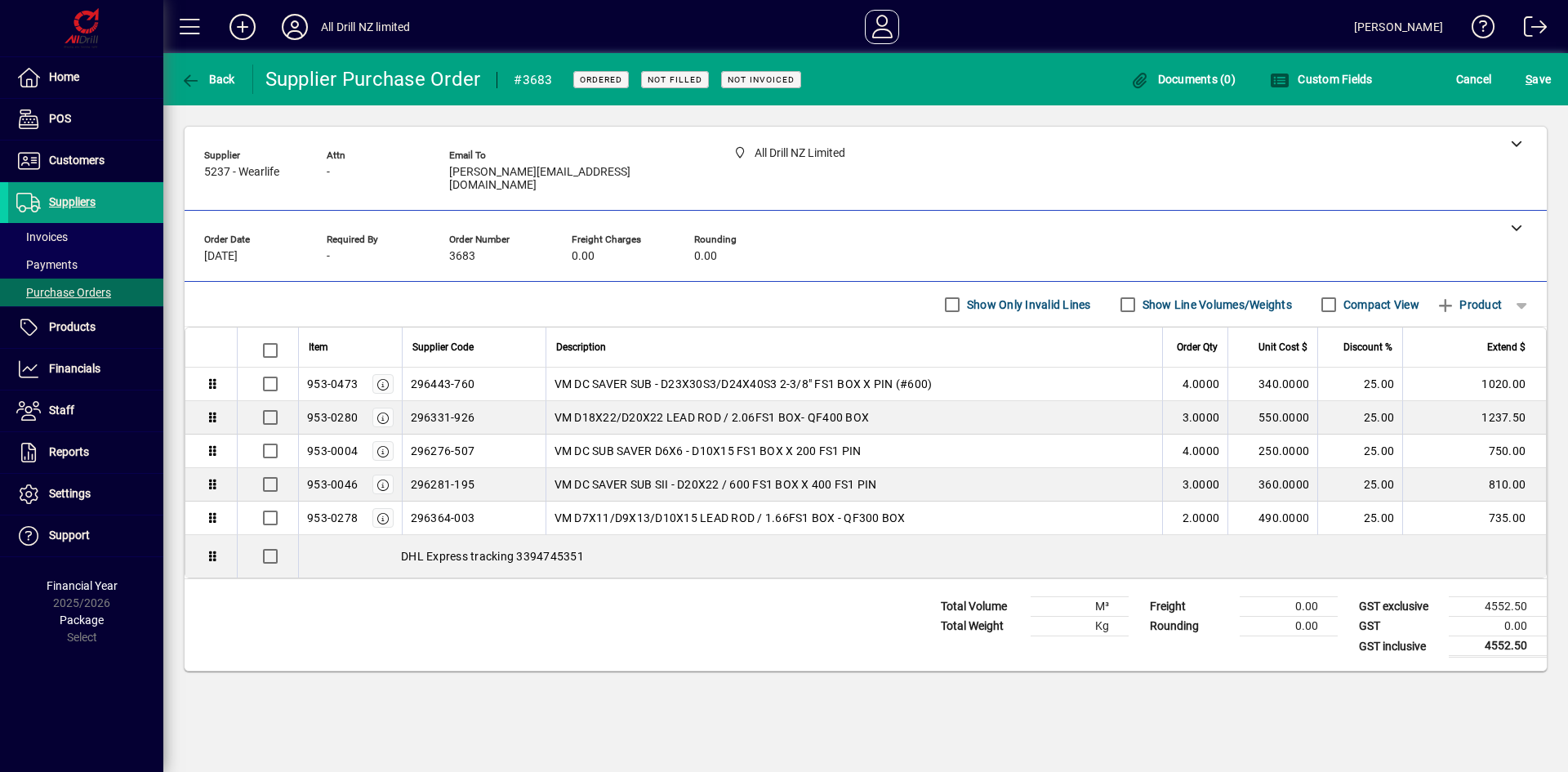
scroll to position [0, 0]
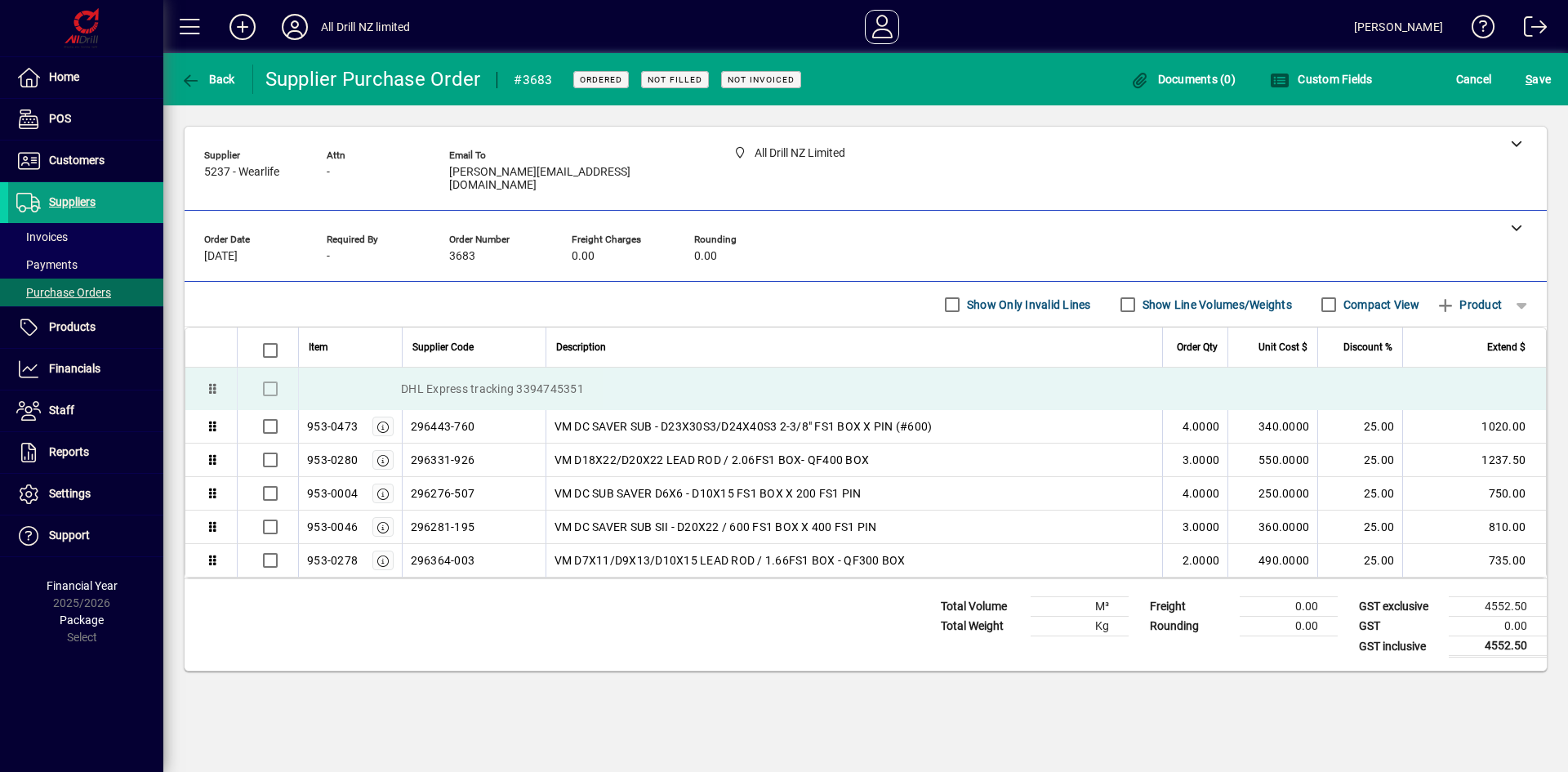
drag, startPoint x: 214, startPoint y: 543, endPoint x: 216, endPoint y: 360, distance: 183.0
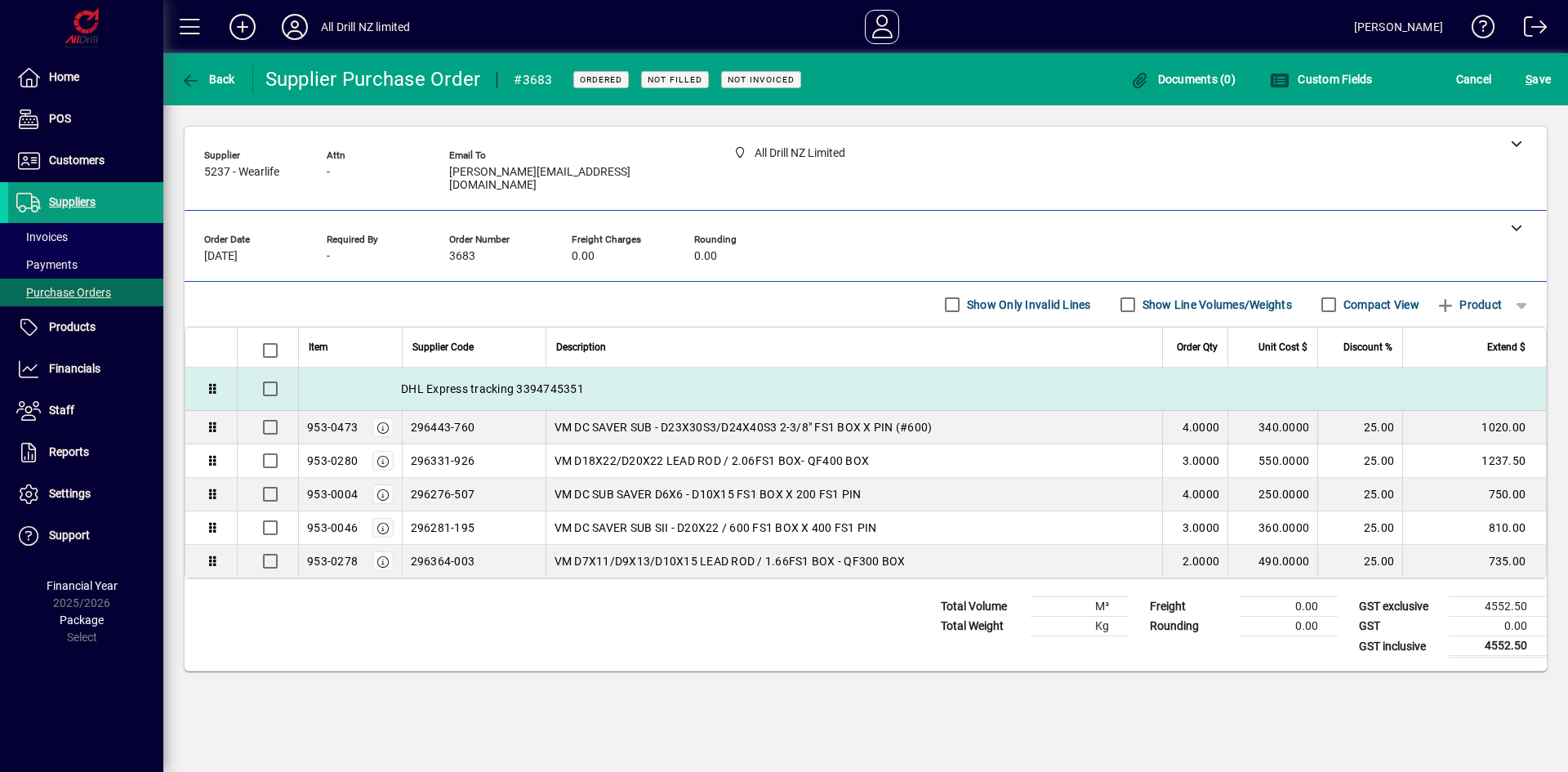
click at [632, 378] on div "DHL Express tracking 3394745351" at bounding box center [922, 389] width 1247 height 43
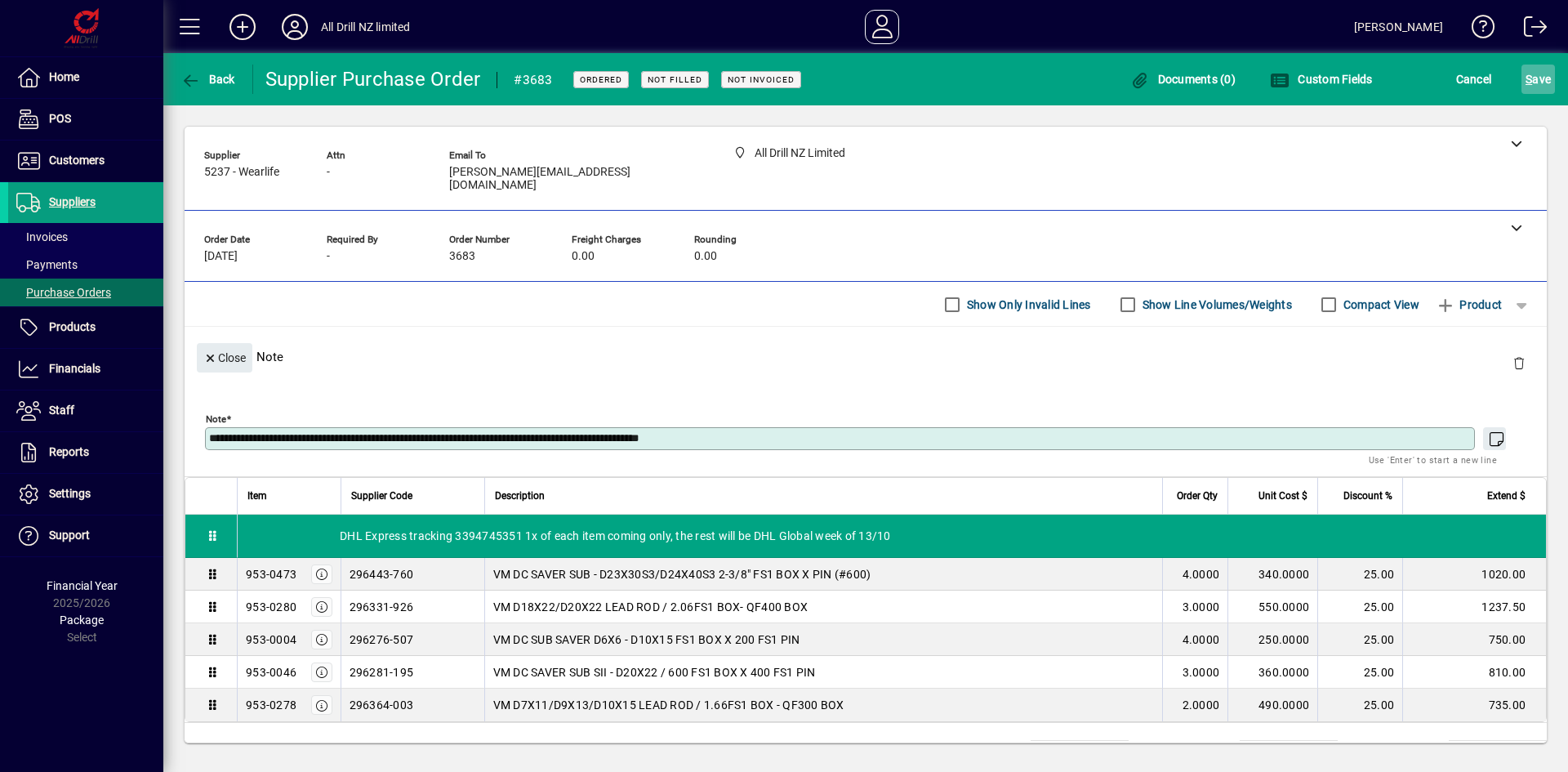
type textarea "**********"
click at [1530, 77] on span "S" at bounding box center [1528, 79] width 6 height 13
